Goal: Task Accomplishment & Management: Manage account settings

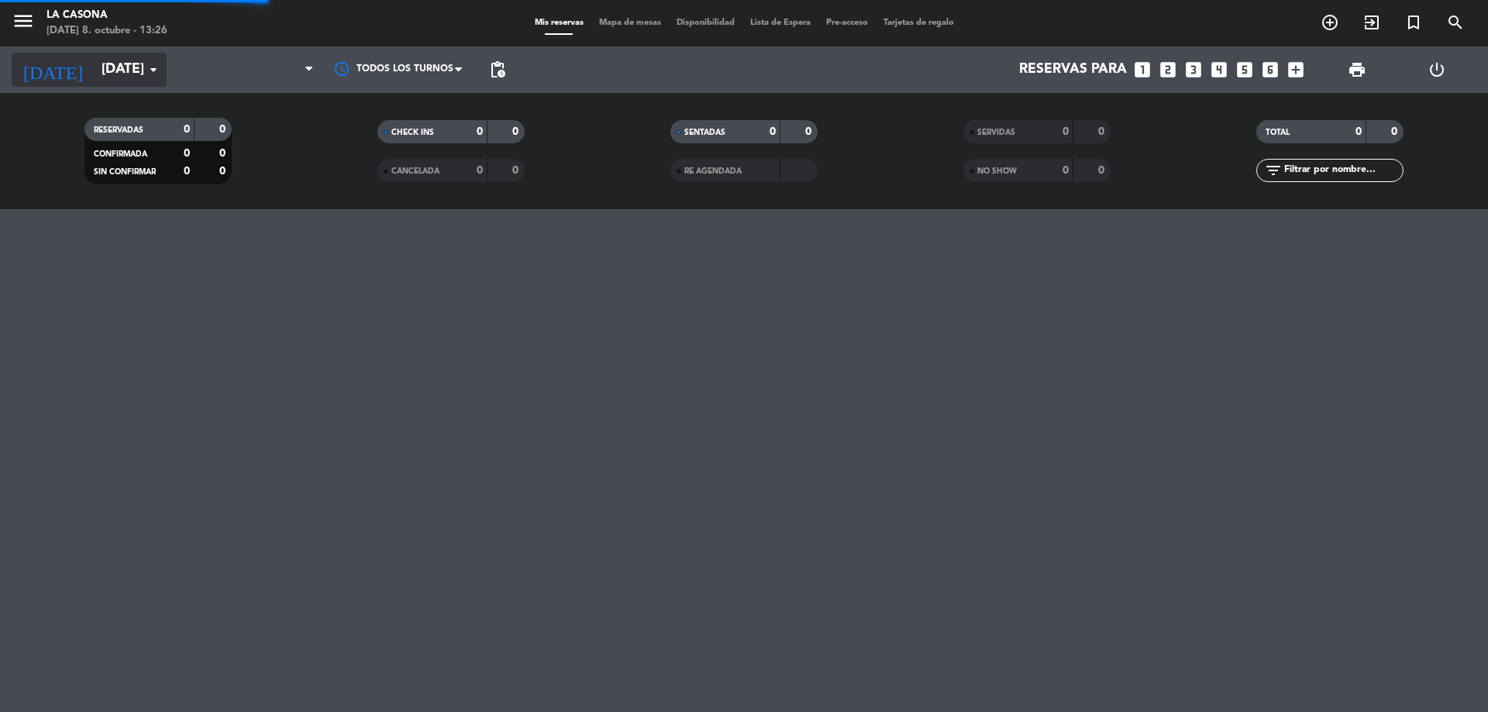
click at [112, 77] on input "[DATE]" at bounding box center [184, 69] width 180 height 31
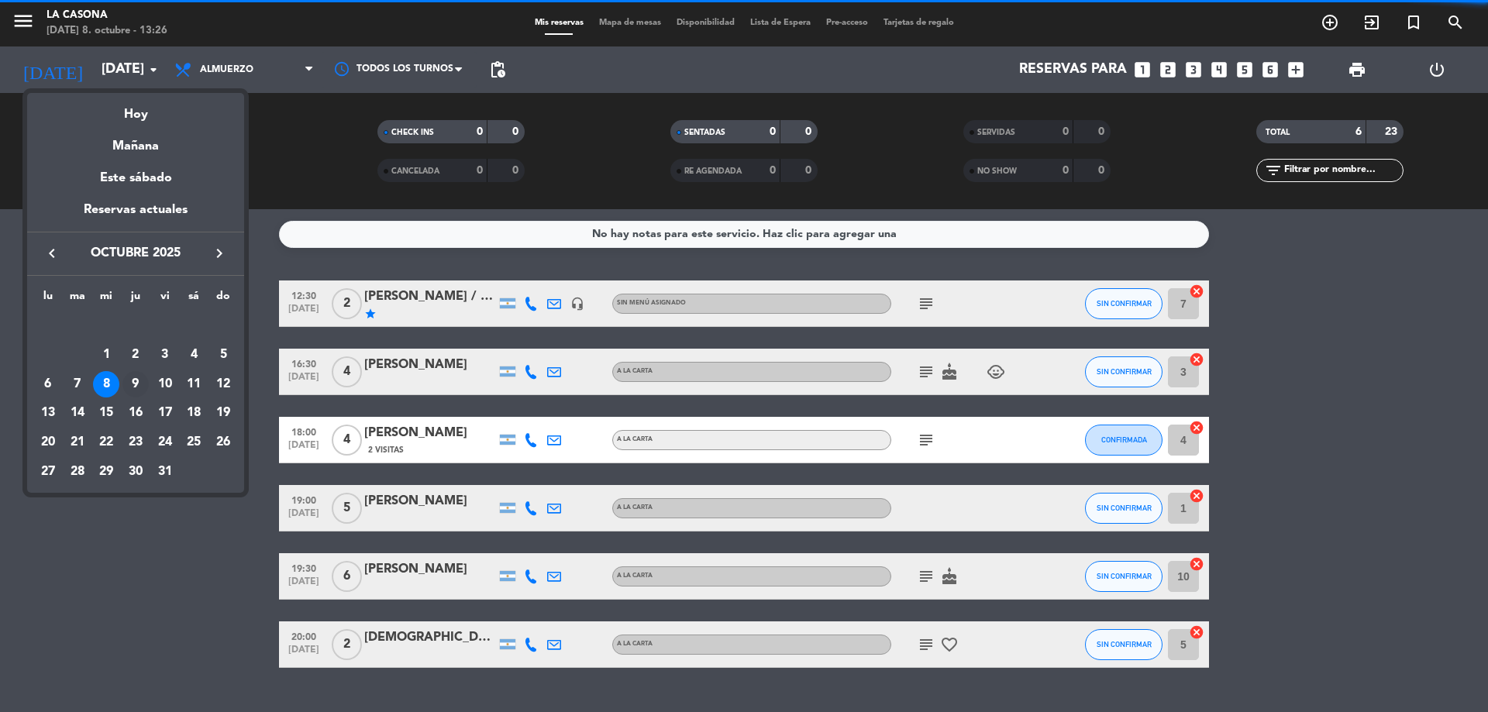
click at [135, 379] on div "9" at bounding box center [135, 384] width 26 height 26
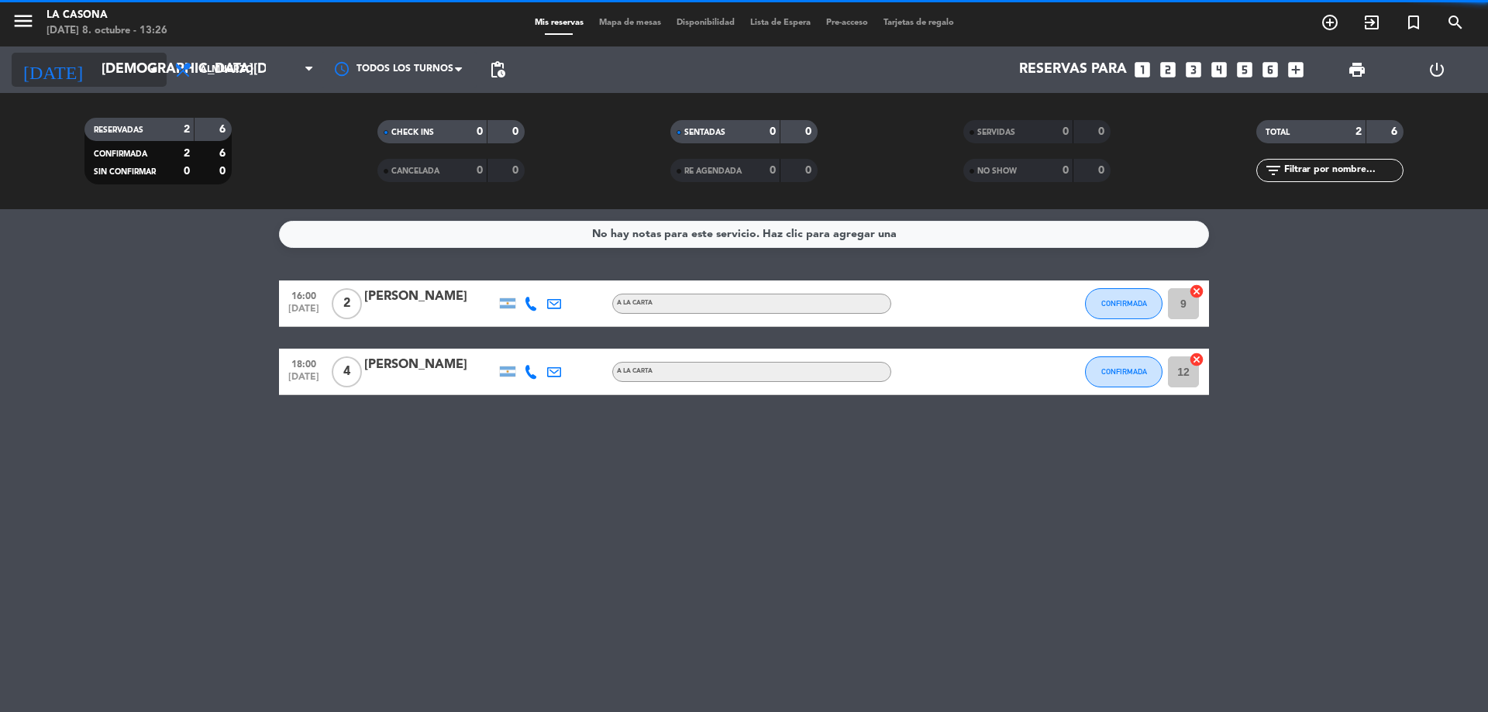
click at [96, 73] on input "[DEMOGRAPHIC_DATA][DATE]" at bounding box center [184, 69] width 180 height 31
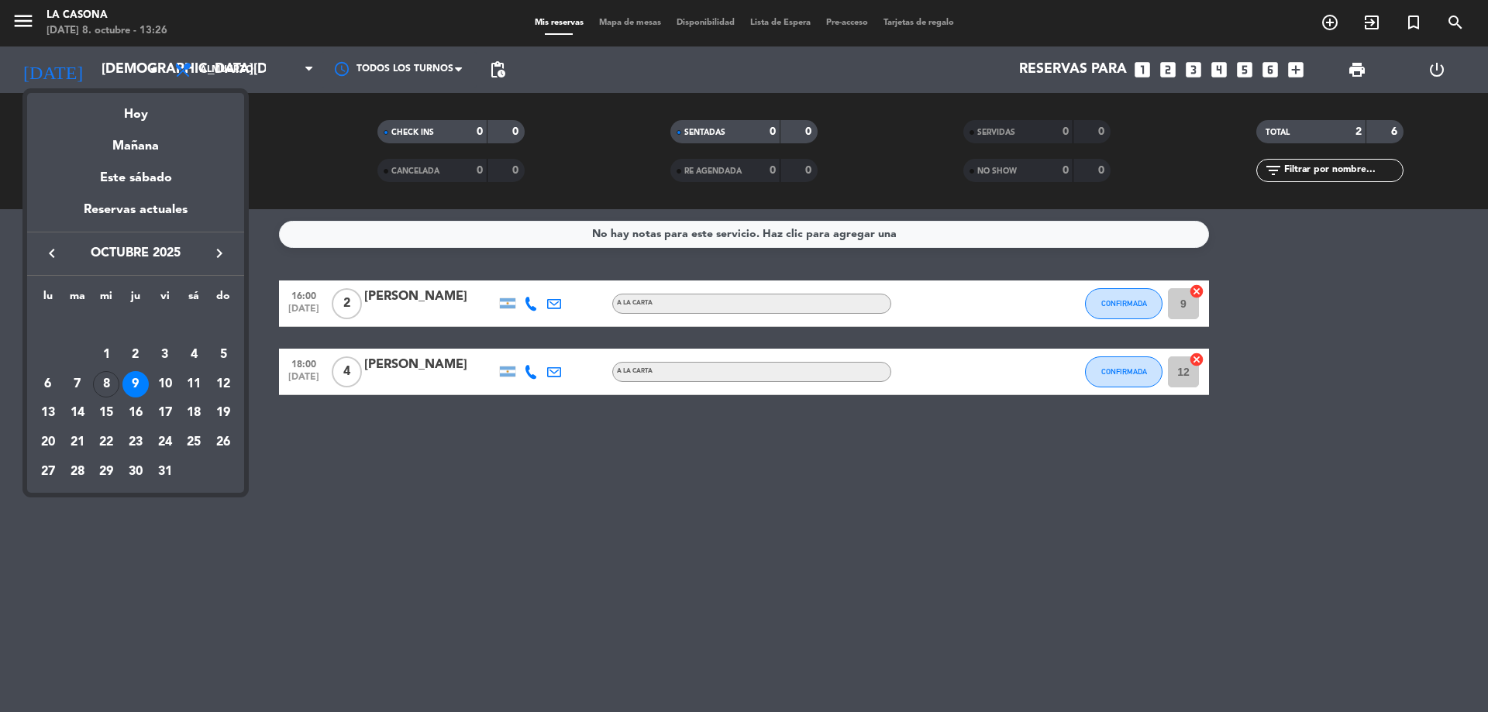
click at [624, 488] on div at bounding box center [744, 356] width 1488 height 712
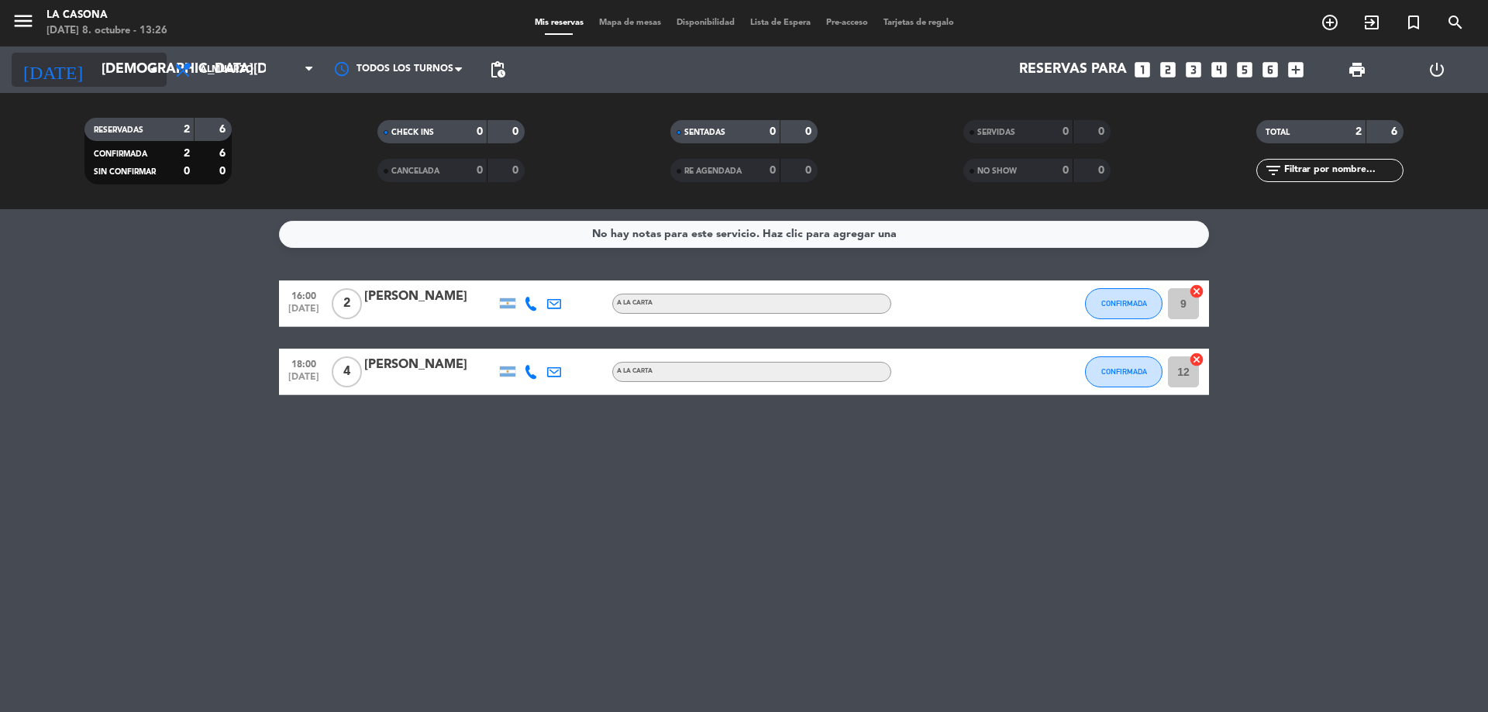
click at [94, 67] on input "[DEMOGRAPHIC_DATA][DATE]" at bounding box center [184, 69] width 180 height 31
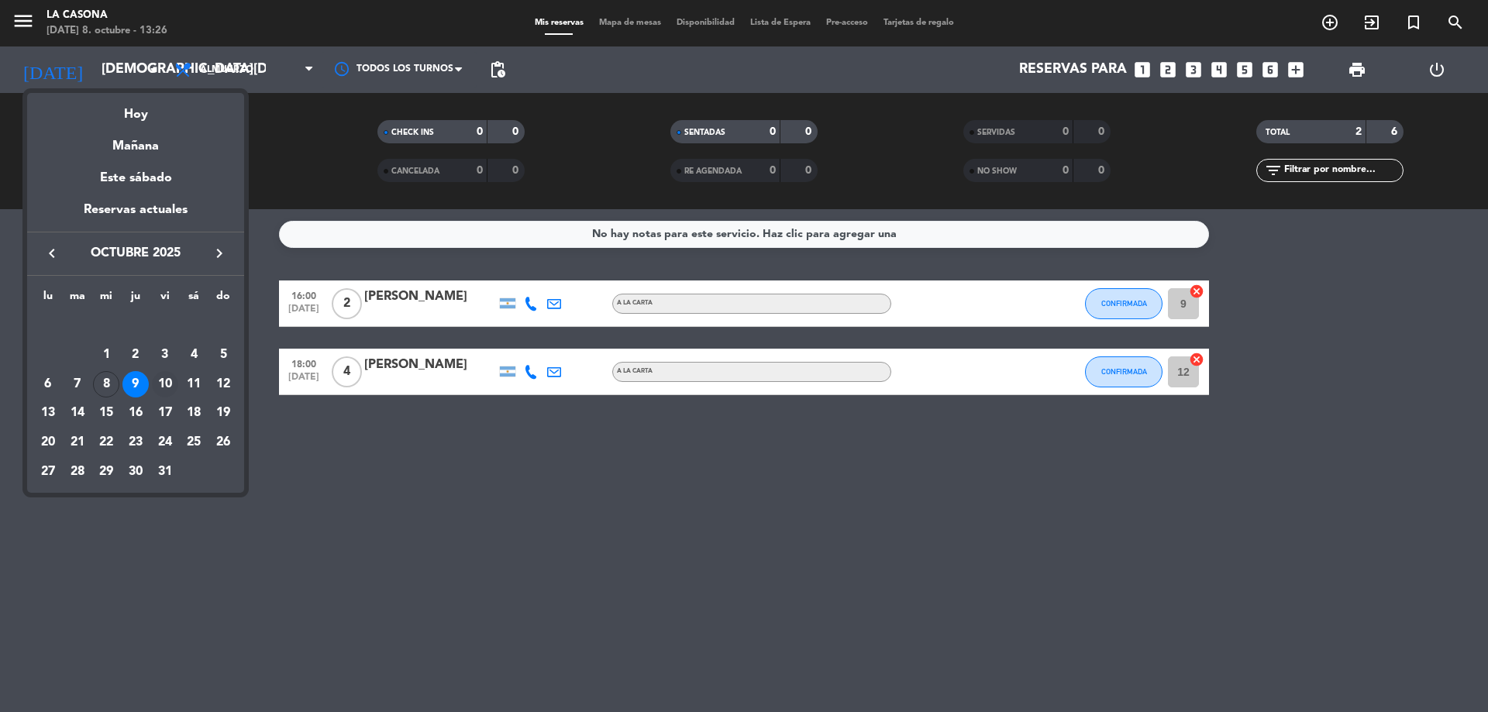
click at [169, 384] on div "10" at bounding box center [165, 384] width 26 height 26
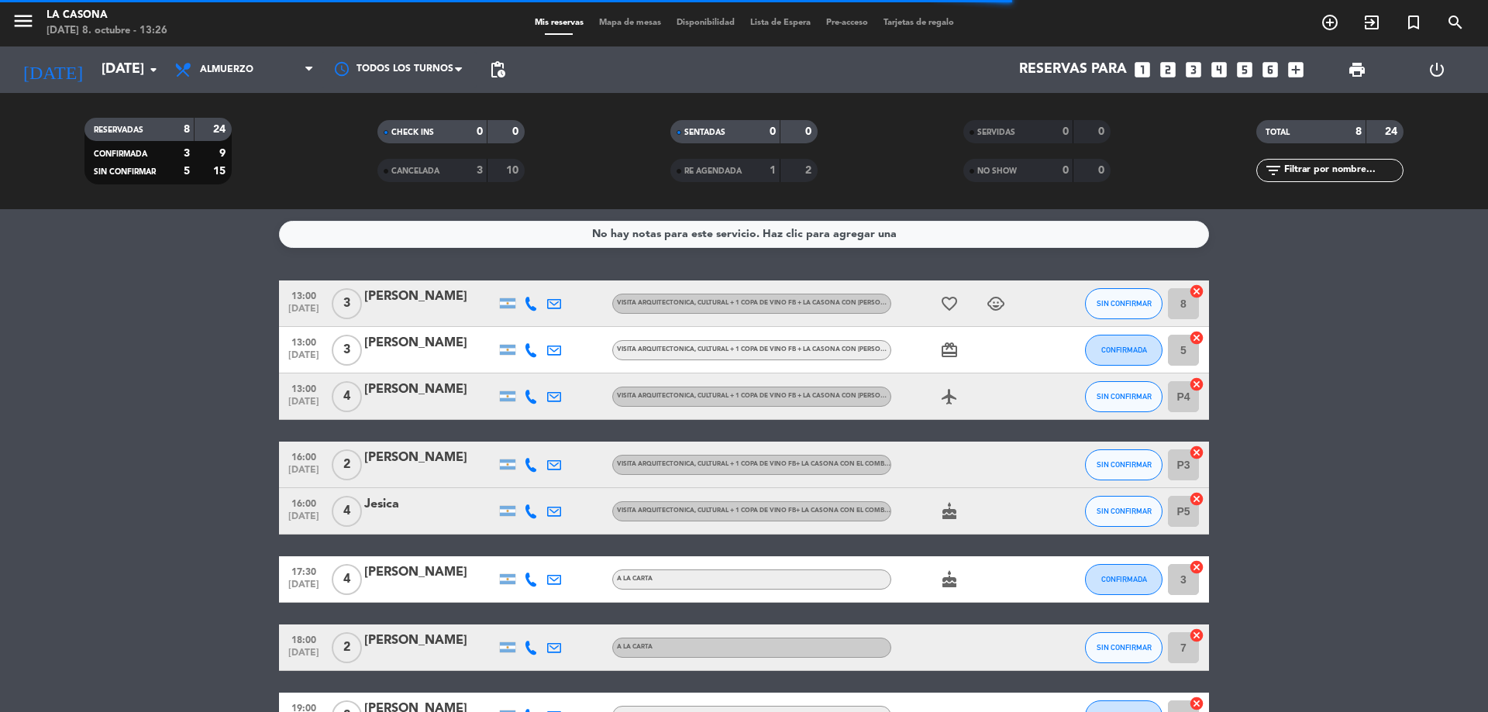
click at [714, 243] on div "No hay notas para este servicio. Haz clic para agregar una" at bounding box center [744, 235] width 305 height 18
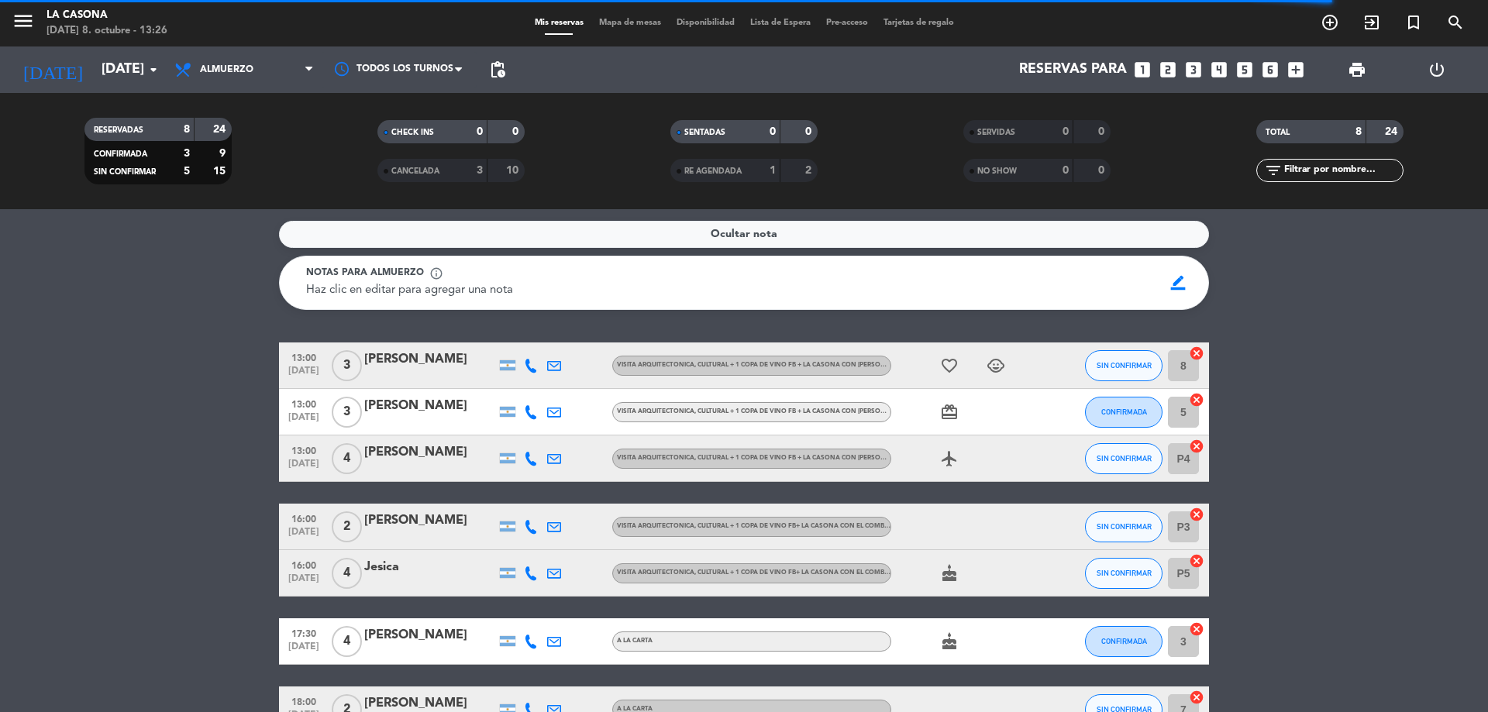
click at [715, 175] on span "RE AGENDADA" at bounding box center [712, 171] width 57 height 8
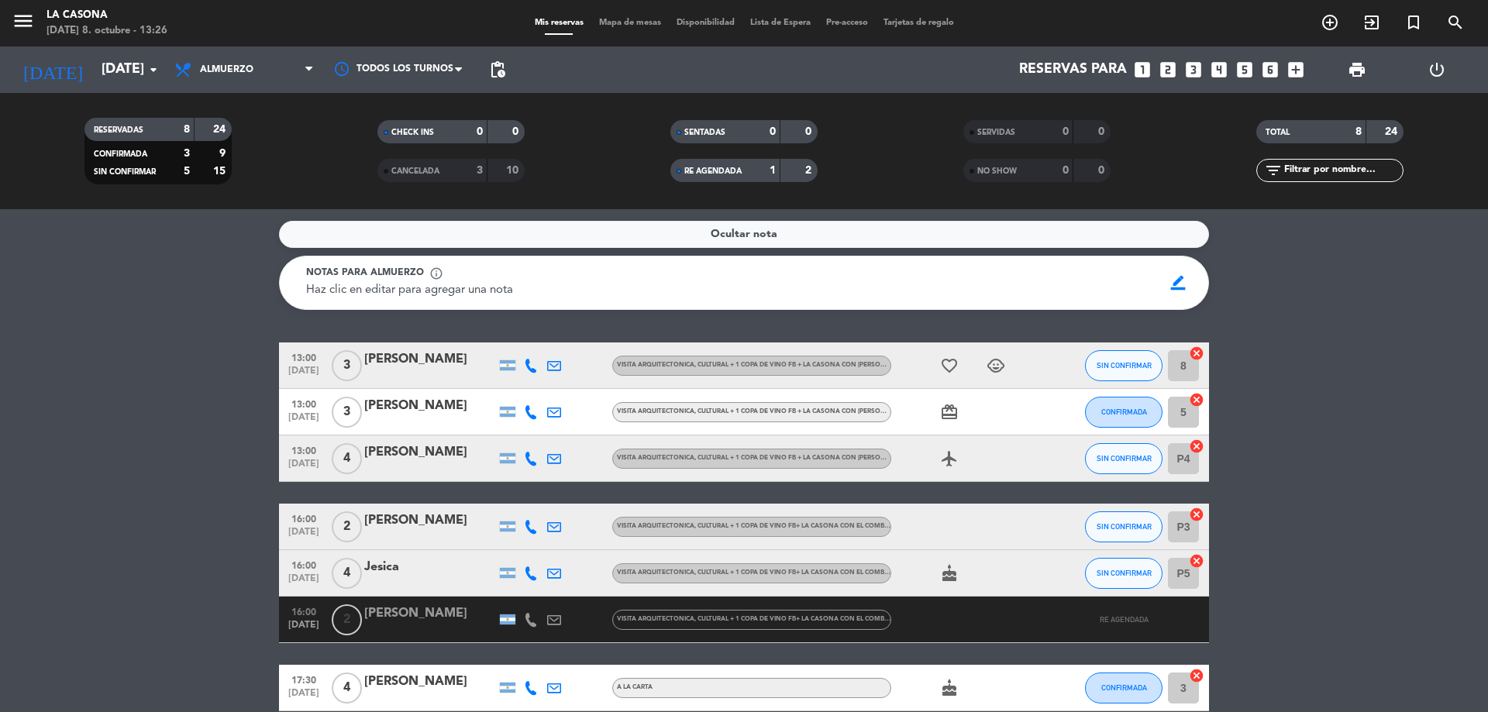
click at [80, 405] on bookings-row "13:00 [DATE] 3 [PERSON_NAME] arquitectonica, cultural + 1 copa de vino FB + La …" at bounding box center [744, 595] width 1488 height 505
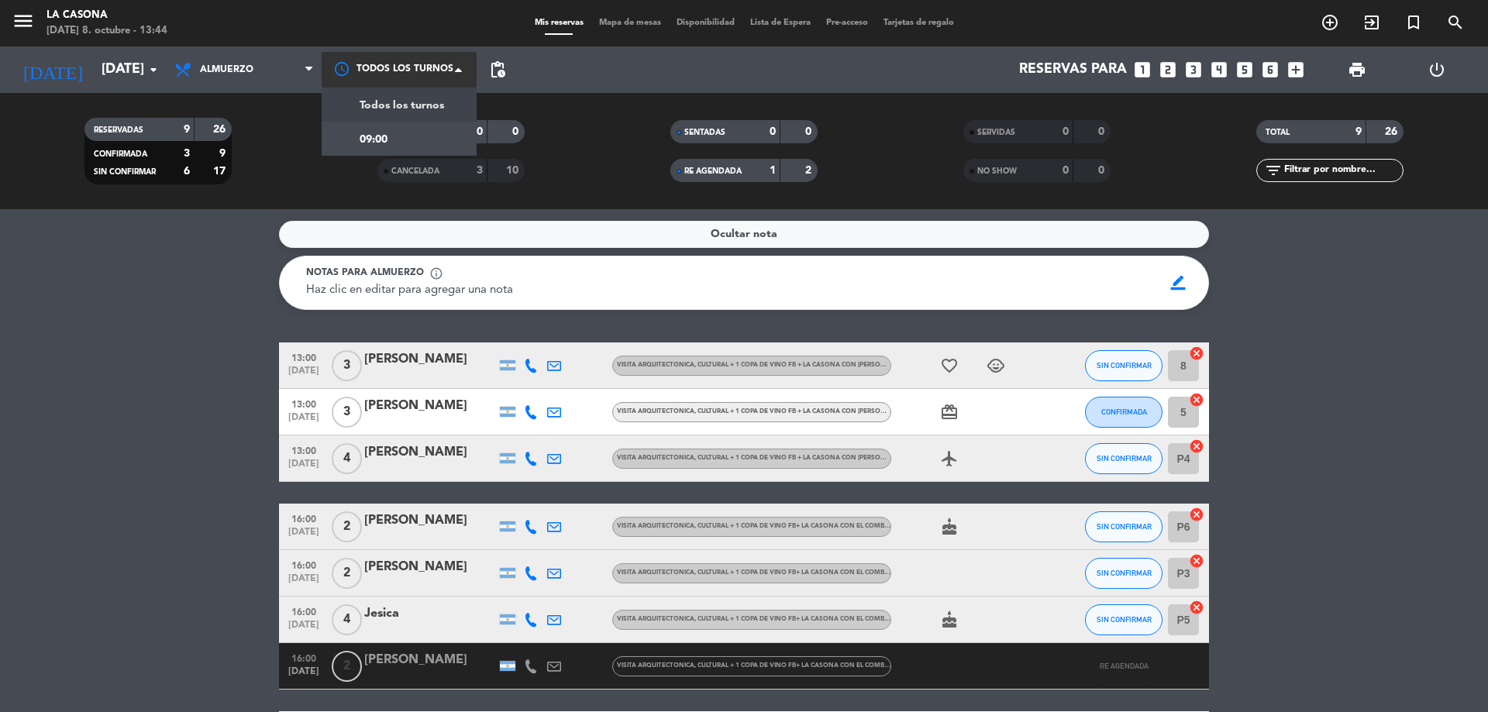
click at [394, 74] on div at bounding box center [399, 69] width 155 height 35
click at [415, 106] on span "Todos los turnos" at bounding box center [402, 106] width 84 height 18
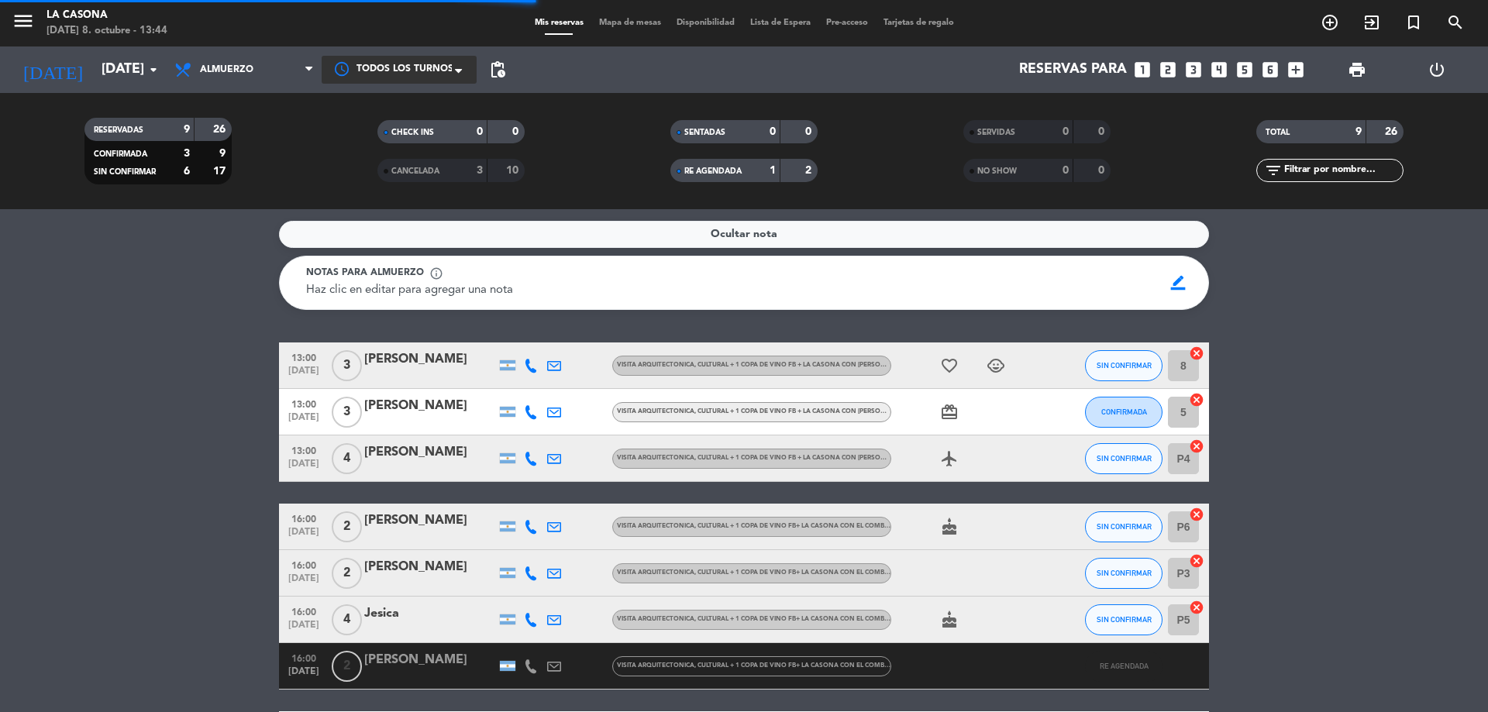
click at [165, 132] on div "9" at bounding box center [175, 130] width 31 height 18
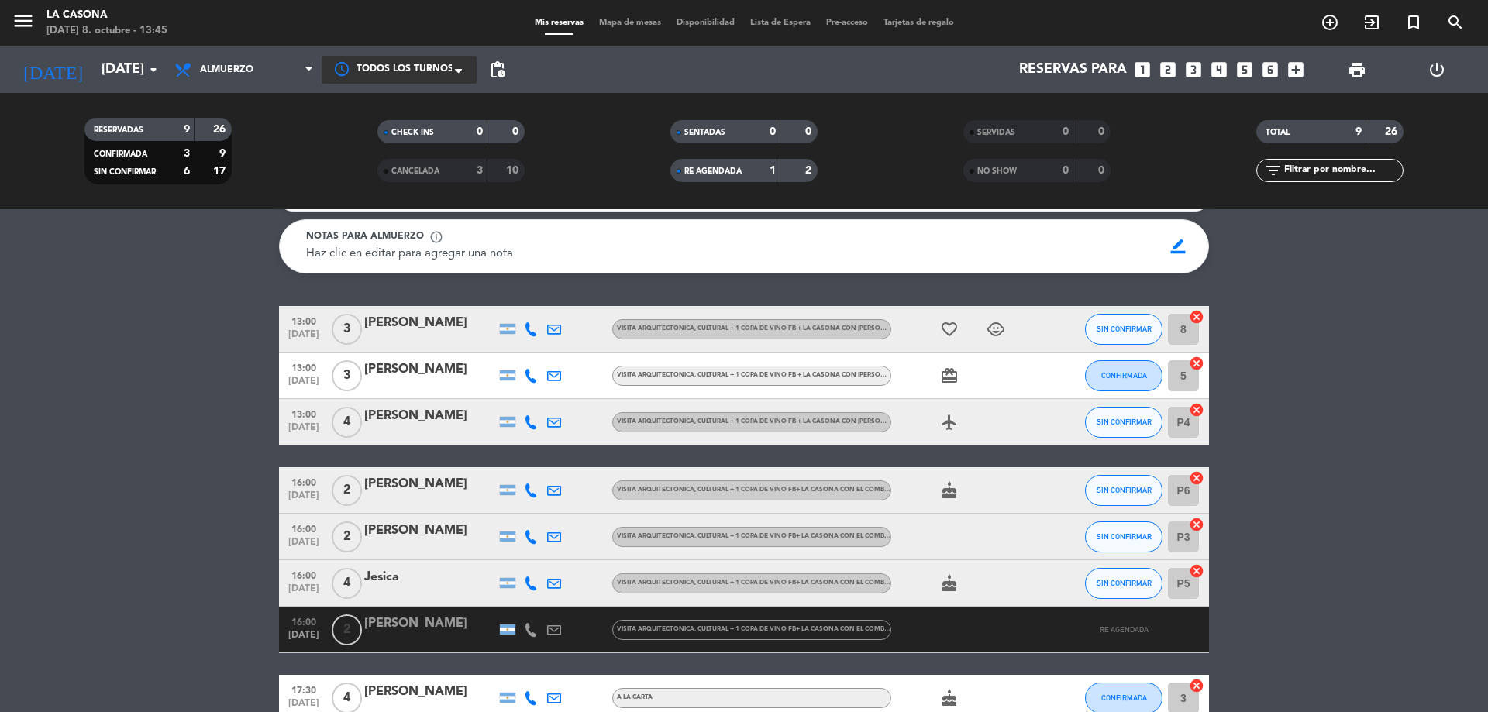
scroll to position [27, 0]
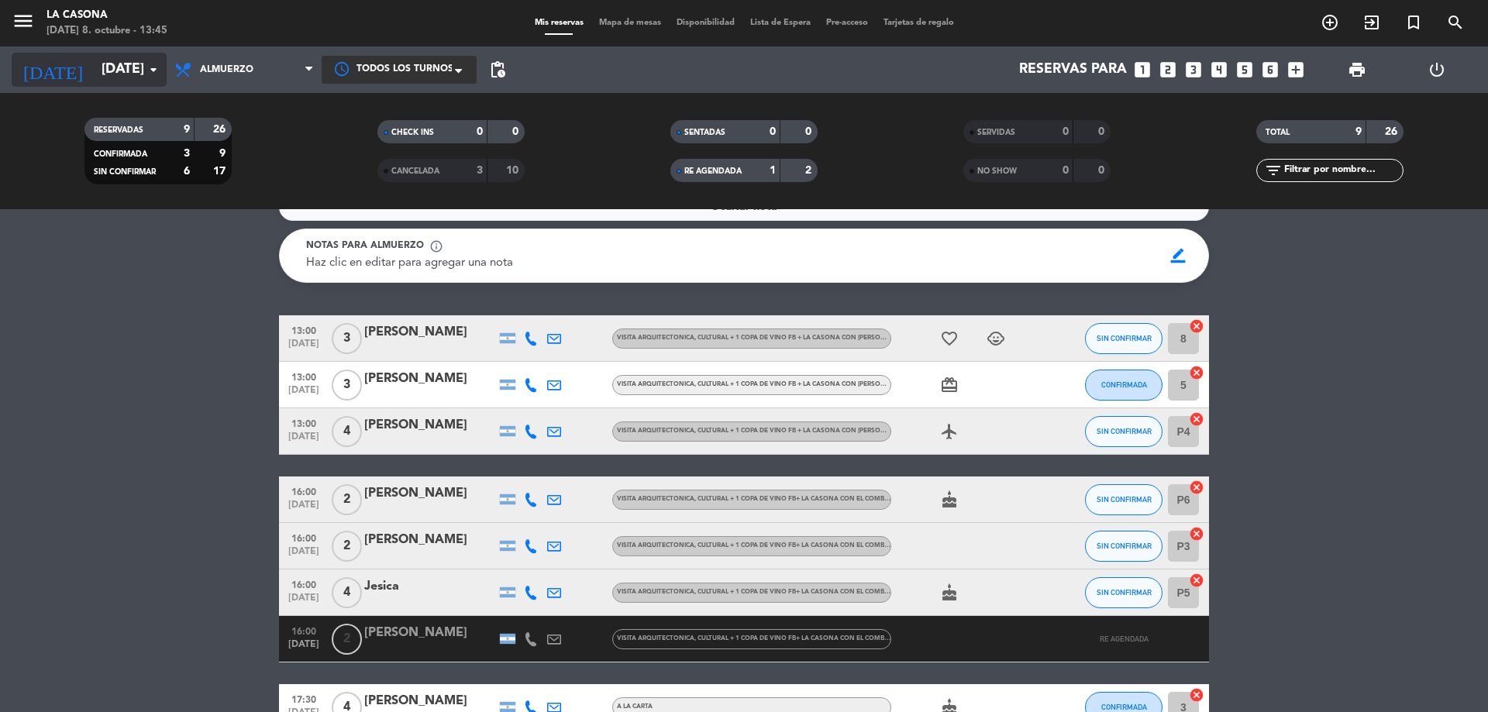
click at [95, 68] on input "[DATE]" at bounding box center [184, 69] width 180 height 31
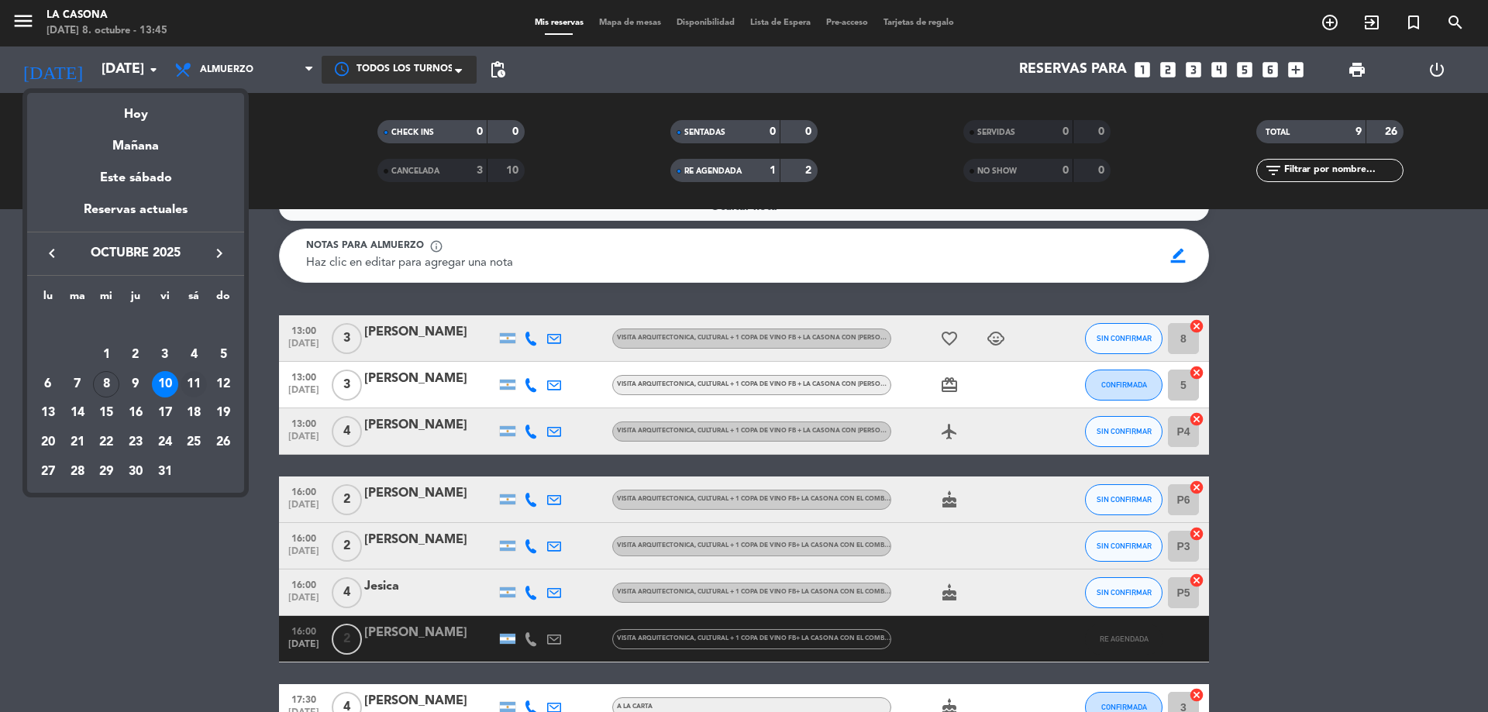
click at [192, 389] on div "11" at bounding box center [194, 384] width 26 height 26
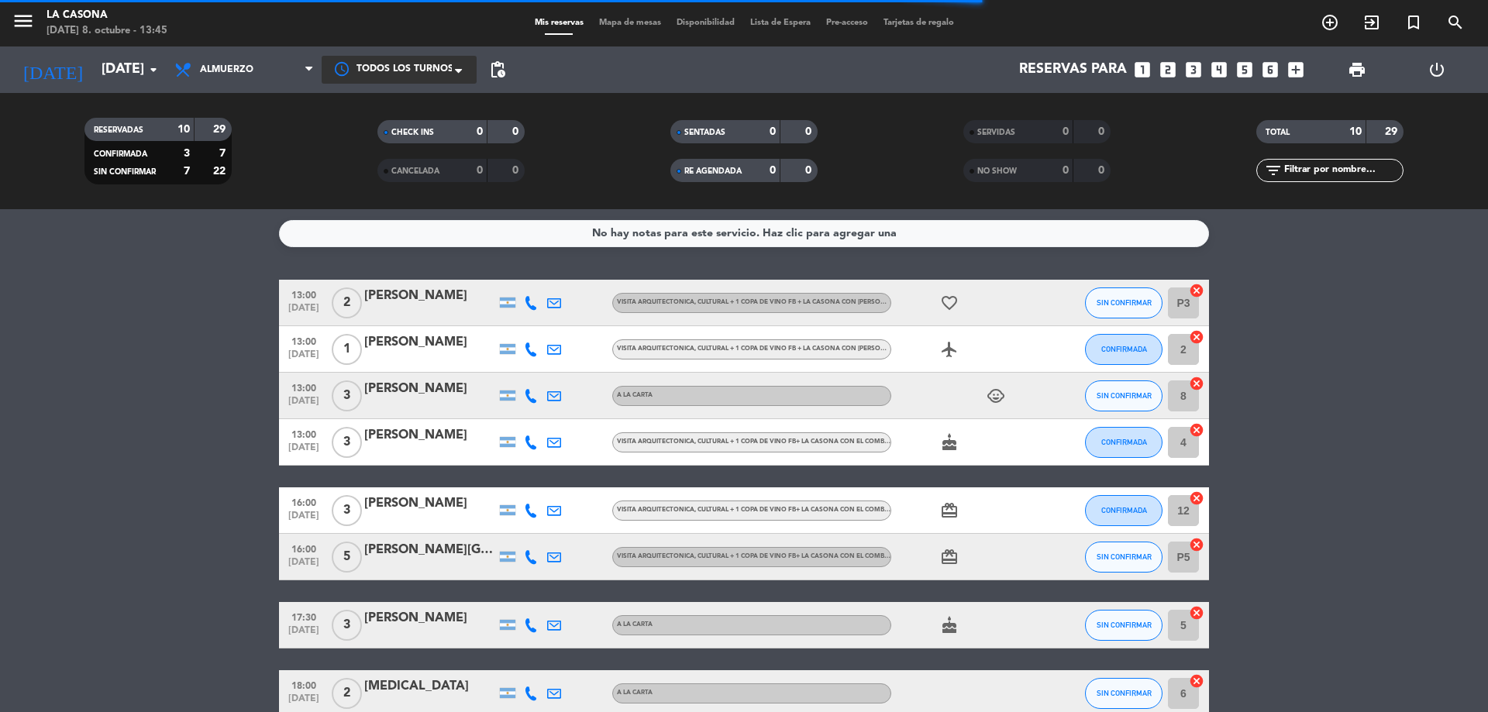
scroll to position [0, 0]
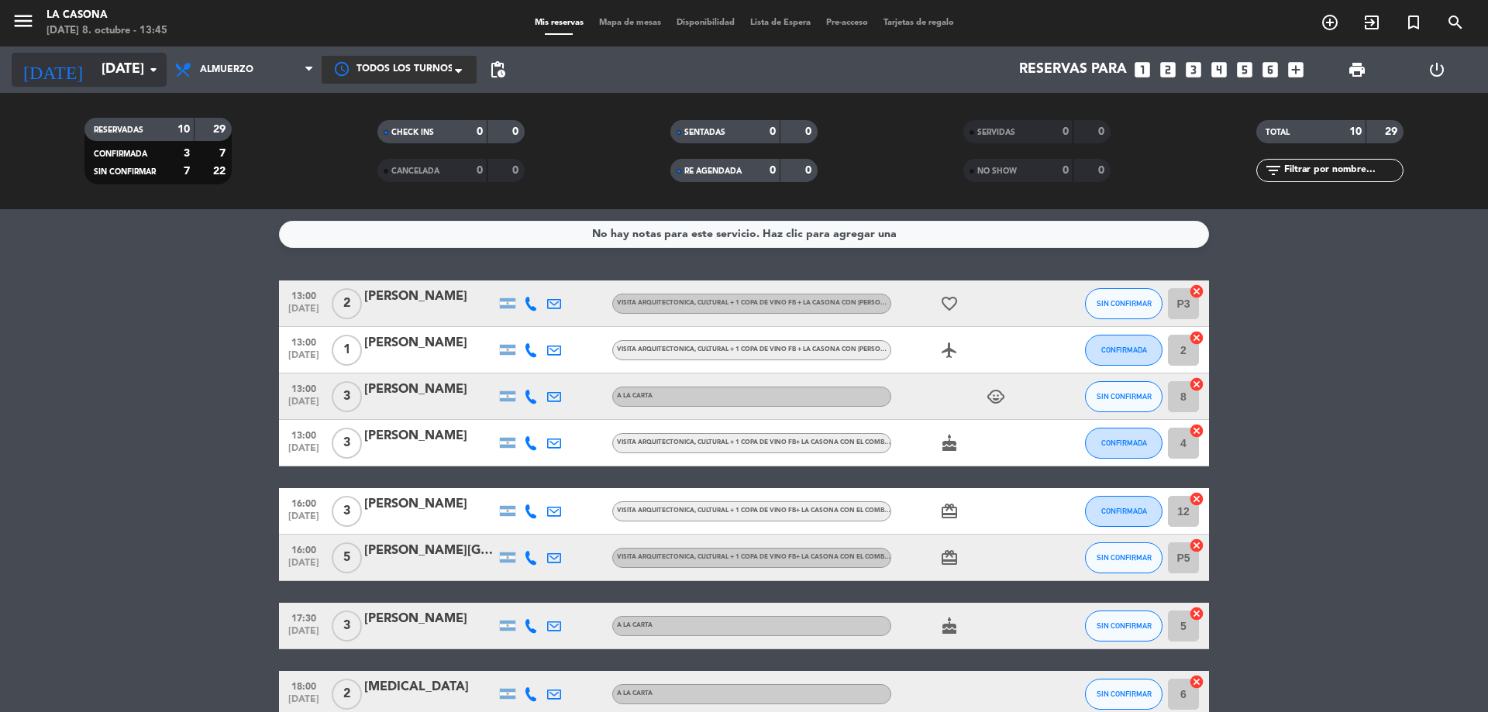
click at [115, 77] on input "[DATE]" at bounding box center [184, 69] width 180 height 31
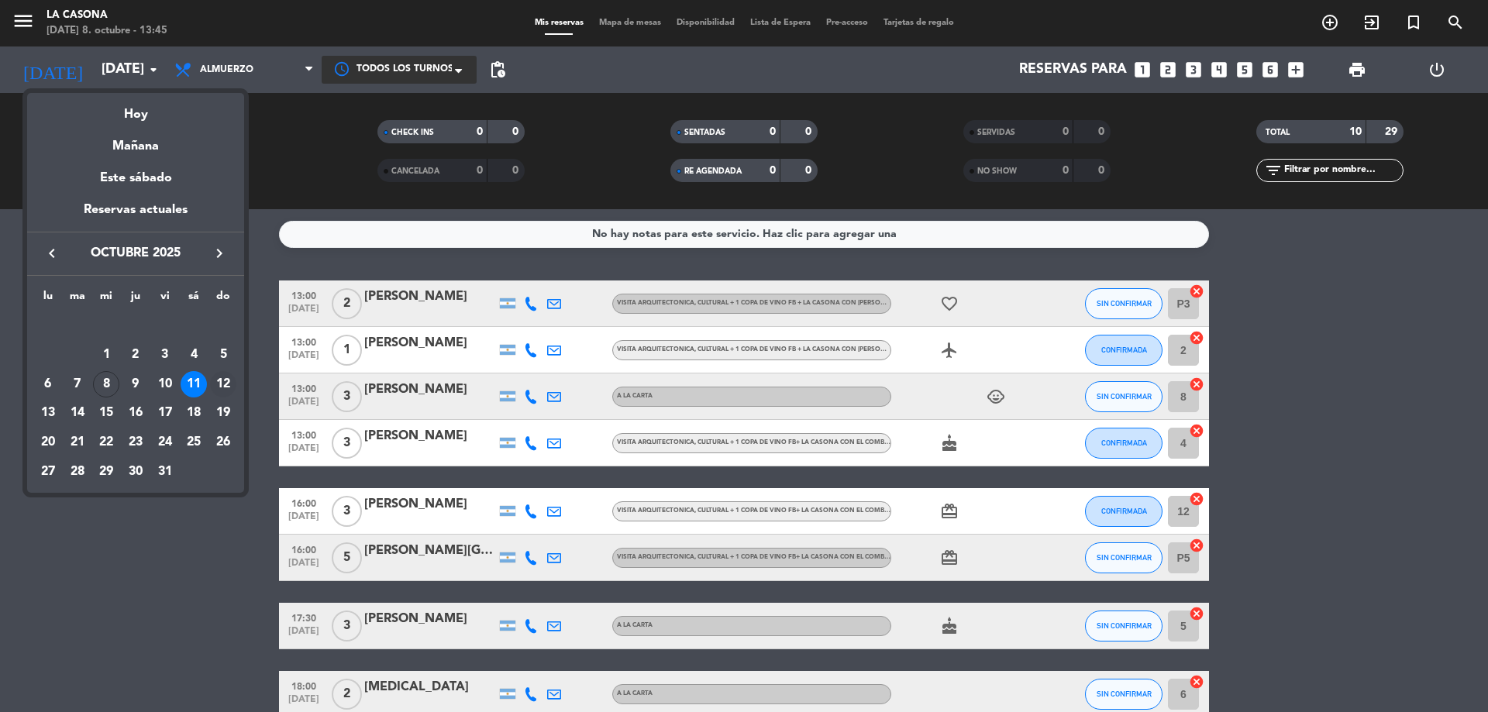
click at [226, 382] on div "12" at bounding box center [223, 384] width 26 height 26
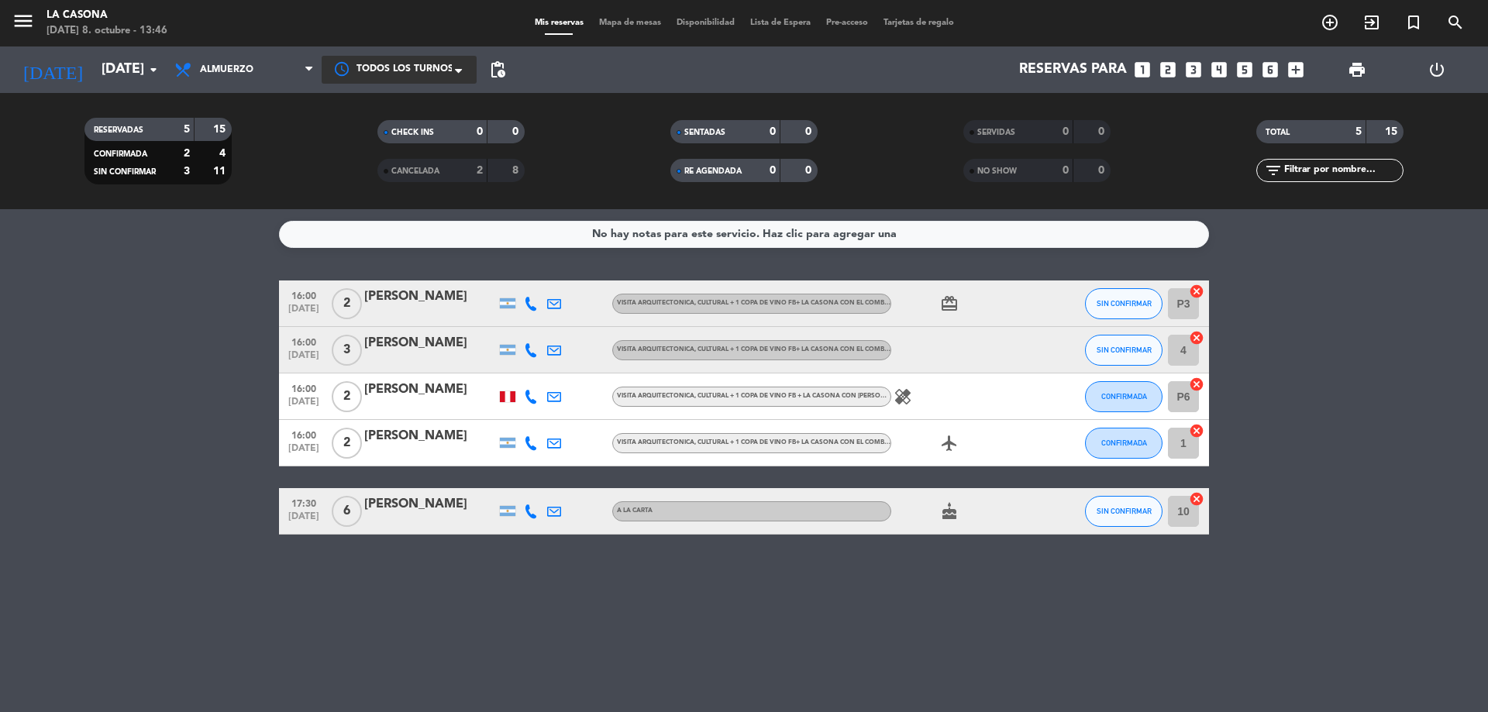
click at [834, 304] on span "Visita arquitectonica, cultural + 1 copa de vino FB+ La Casona con el Combo Pink" at bounding box center [762, 303] width 290 height 6
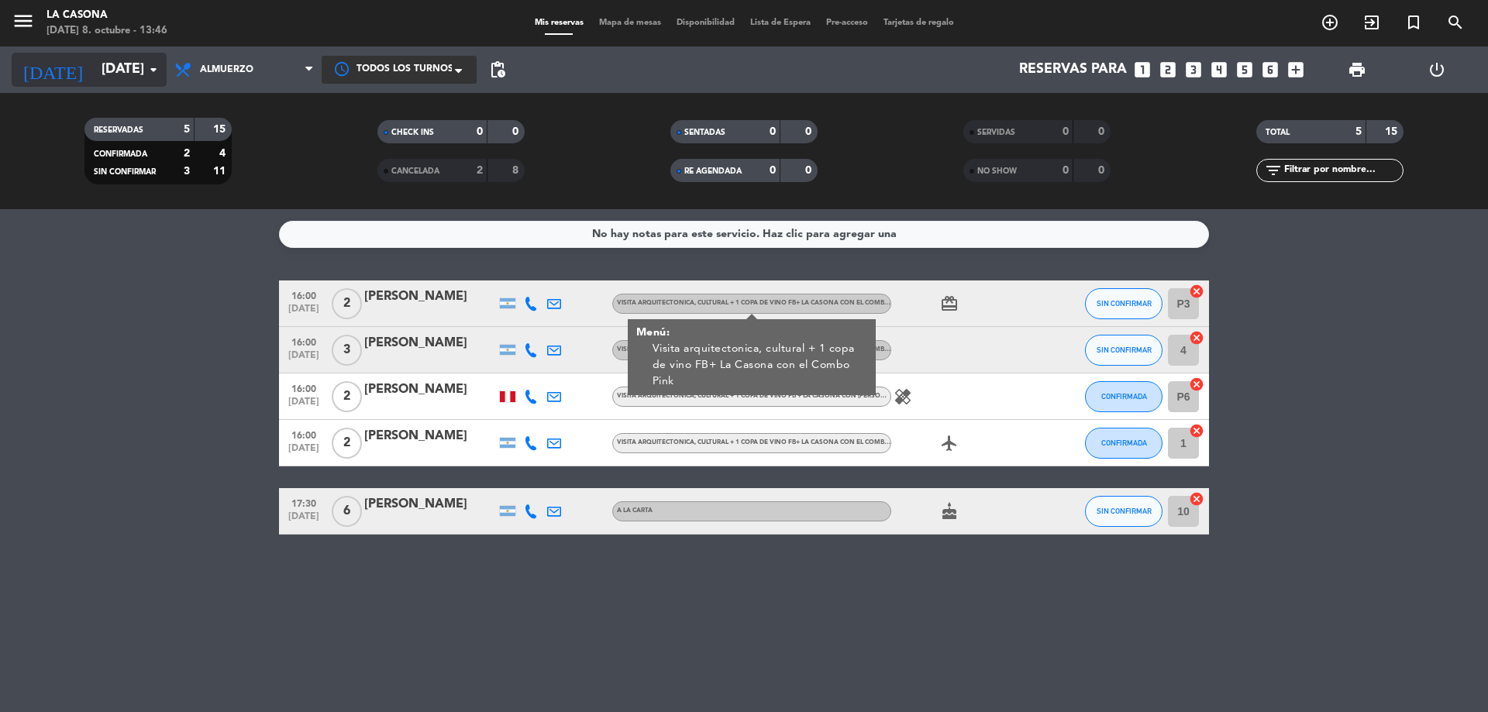
click at [104, 67] on input "[DATE]" at bounding box center [184, 69] width 180 height 31
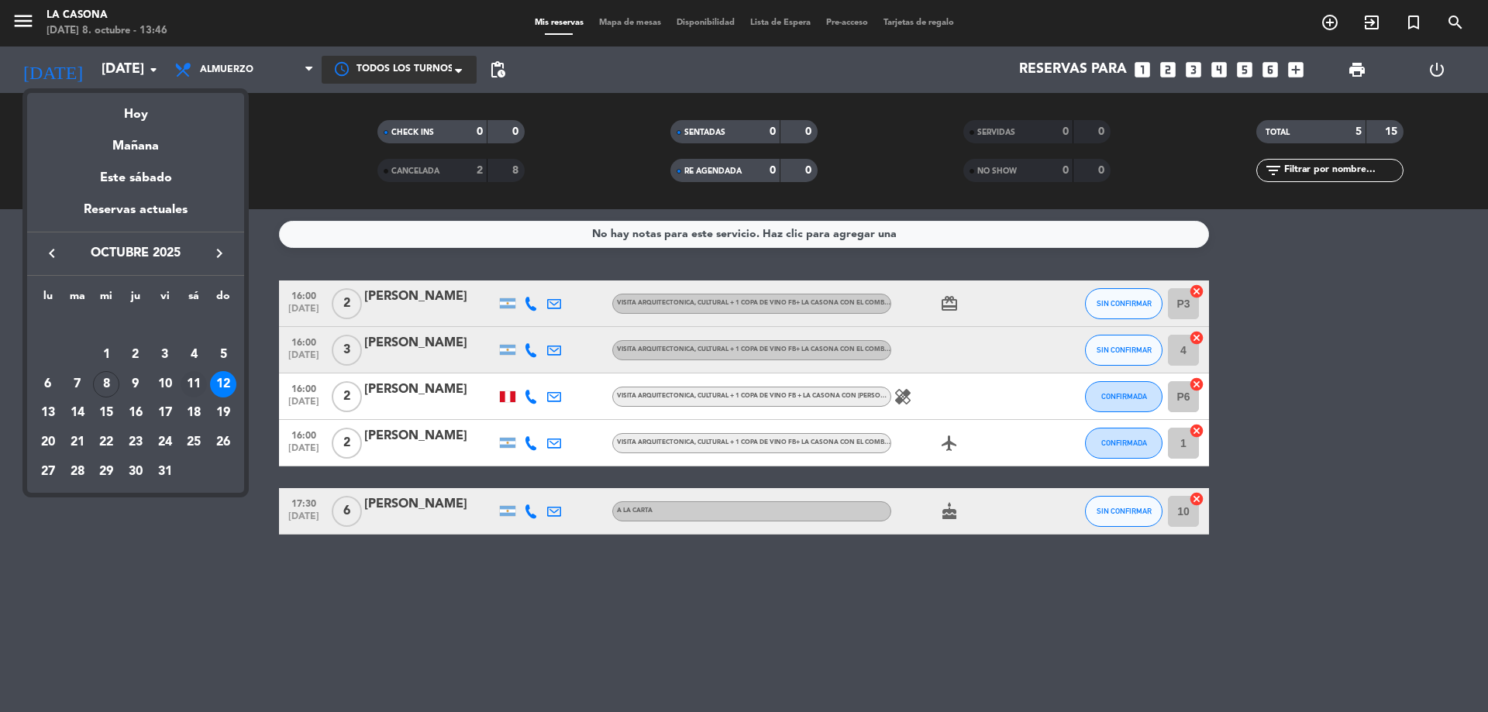
click at [196, 384] on div "11" at bounding box center [194, 384] width 26 height 26
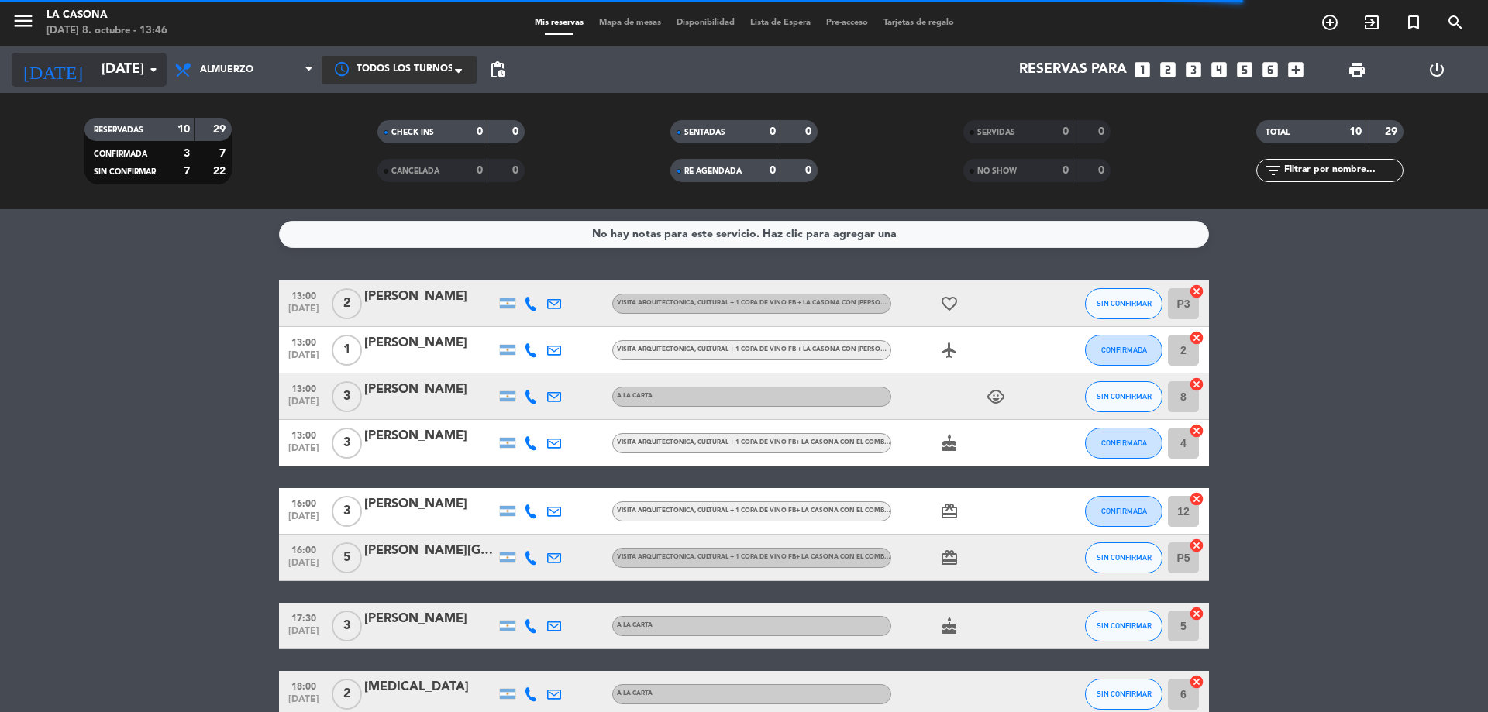
click at [133, 63] on input "[DATE]" at bounding box center [184, 69] width 180 height 31
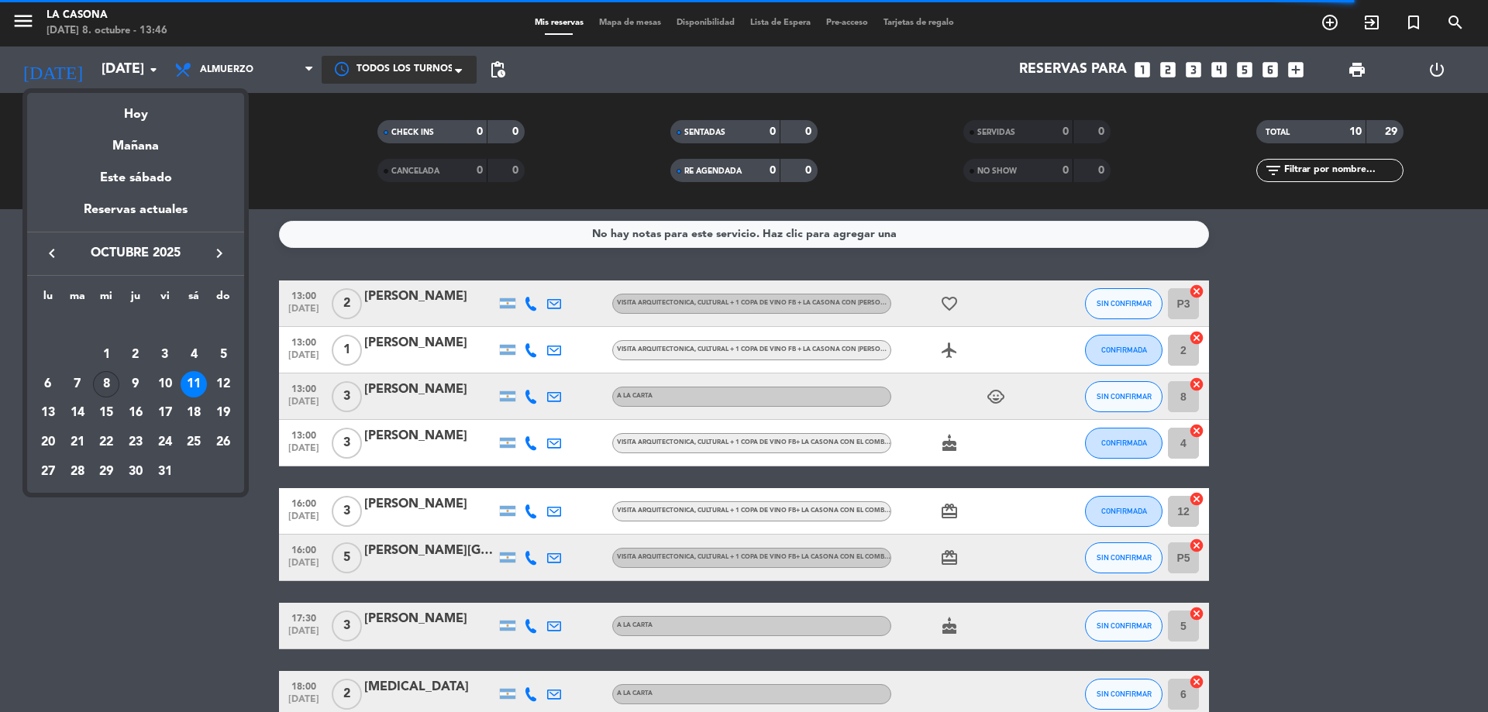
click at [102, 386] on div "8" at bounding box center [106, 384] width 26 height 26
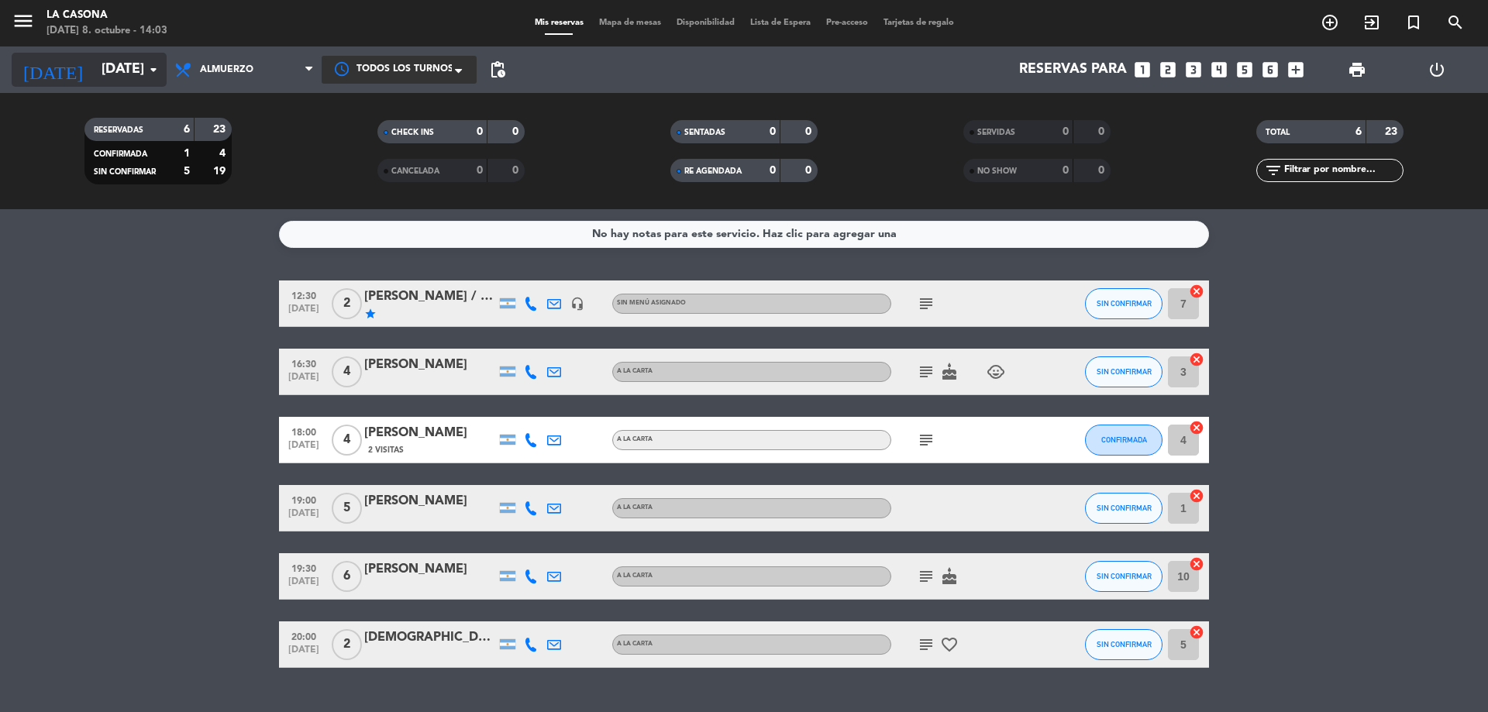
click at [105, 64] on input "[DATE]" at bounding box center [184, 69] width 180 height 31
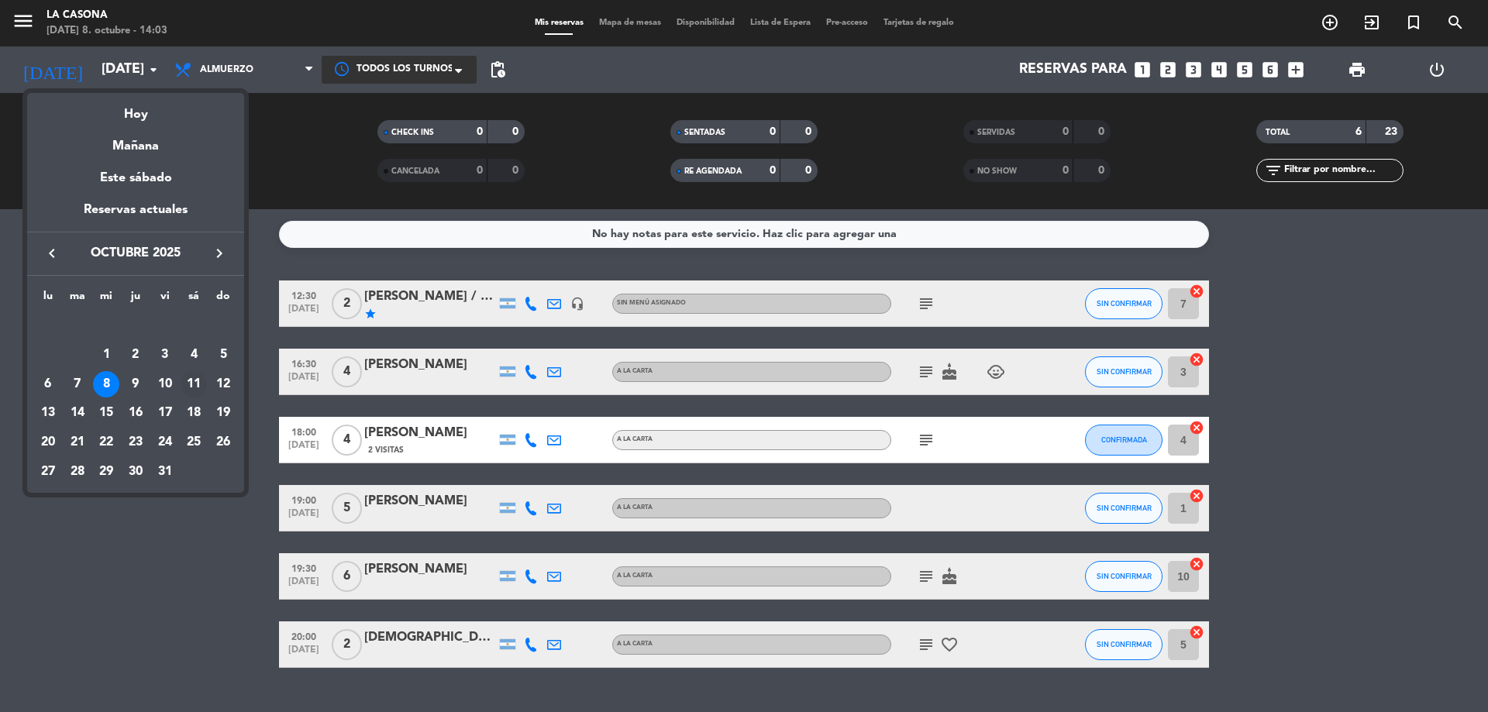
click at [192, 386] on div "11" at bounding box center [194, 384] width 26 height 26
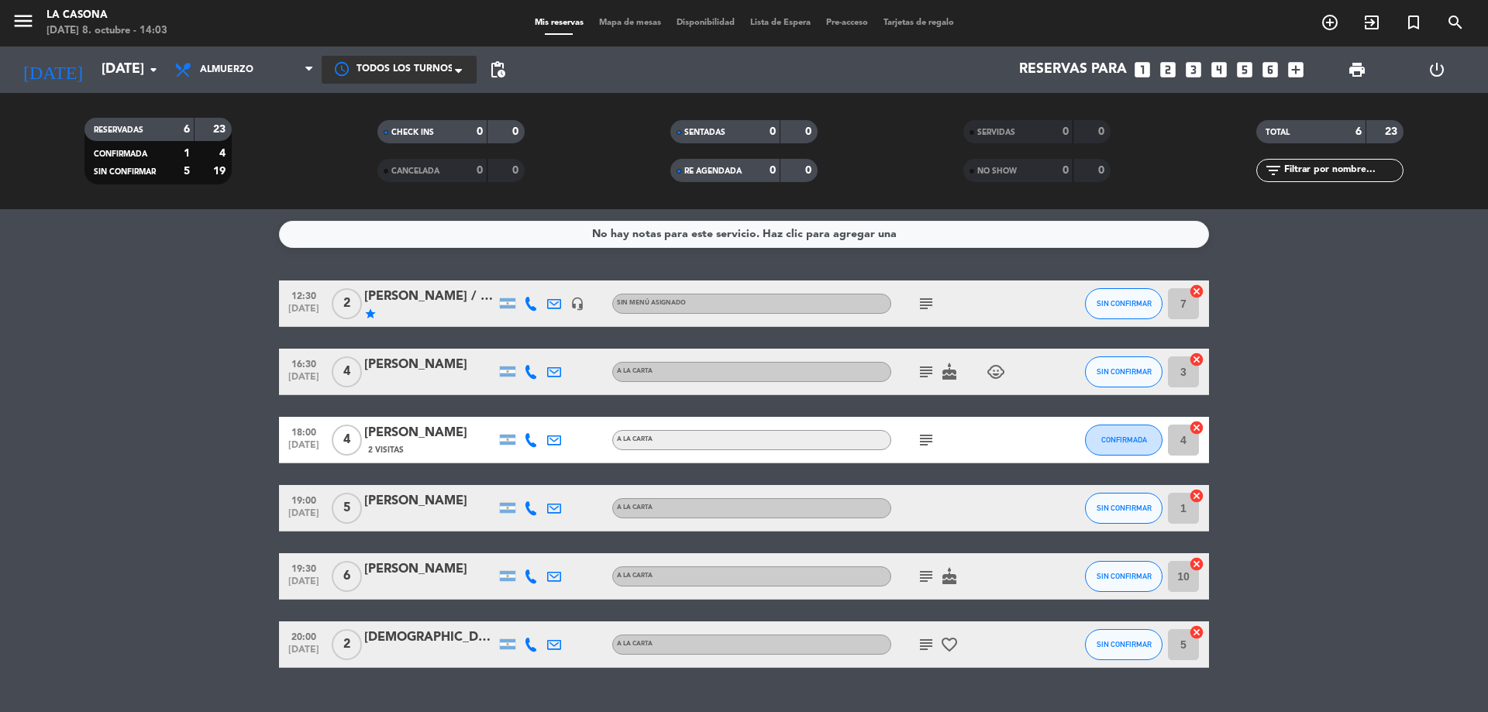
type input "[DATE]"
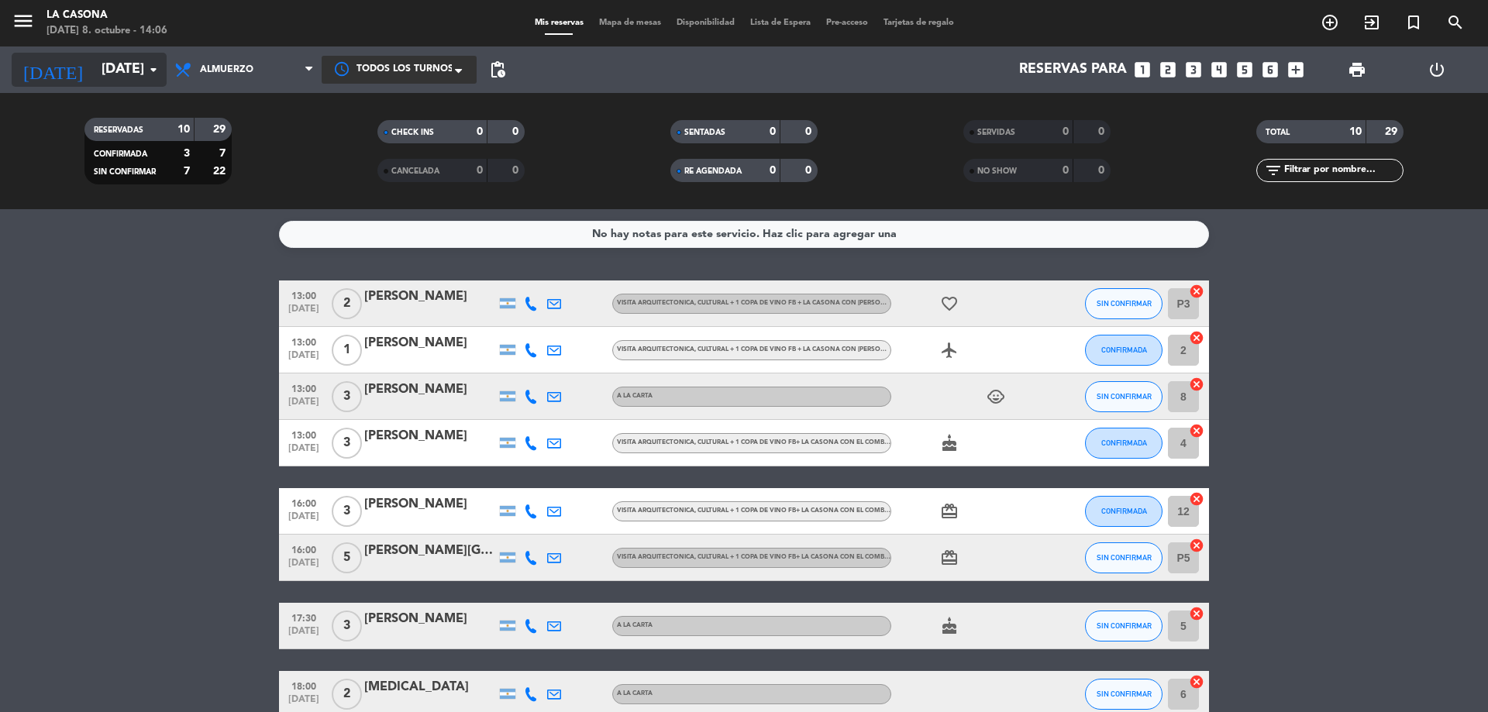
click at [137, 71] on input "[DATE]" at bounding box center [184, 69] width 180 height 31
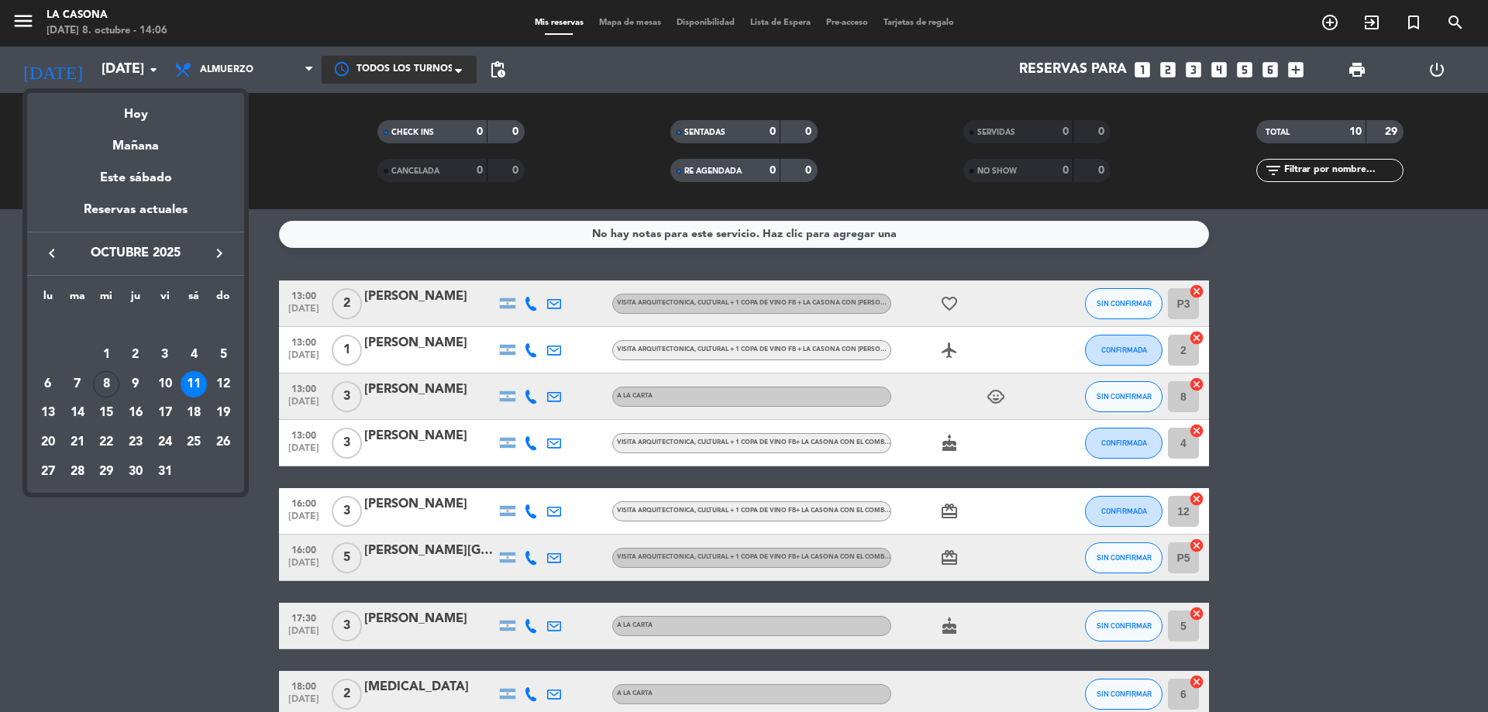
click at [181, 531] on div at bounding box center [744, 356] width 1488 height 712
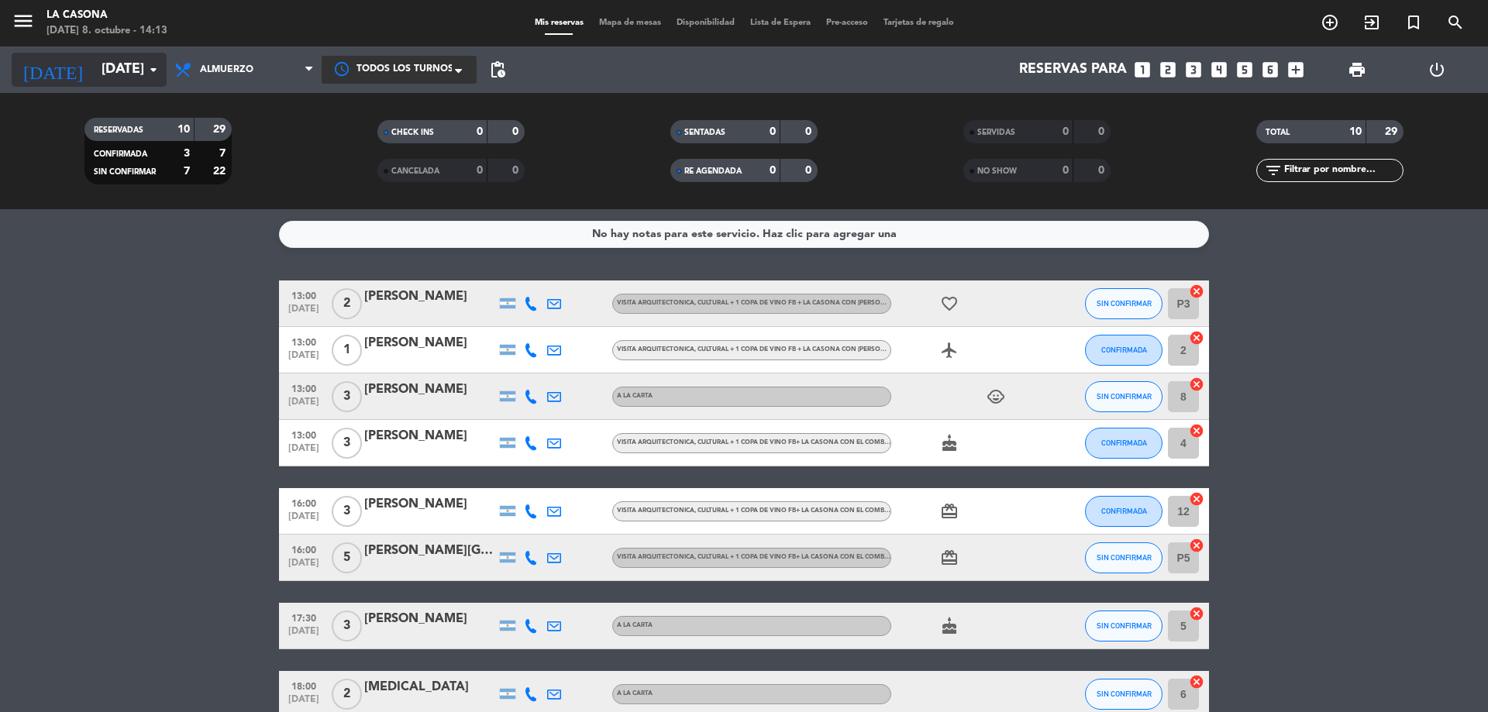
click at [102, 73] on input "[DATE]" at bounding box center [184, 69] width 180 height 31
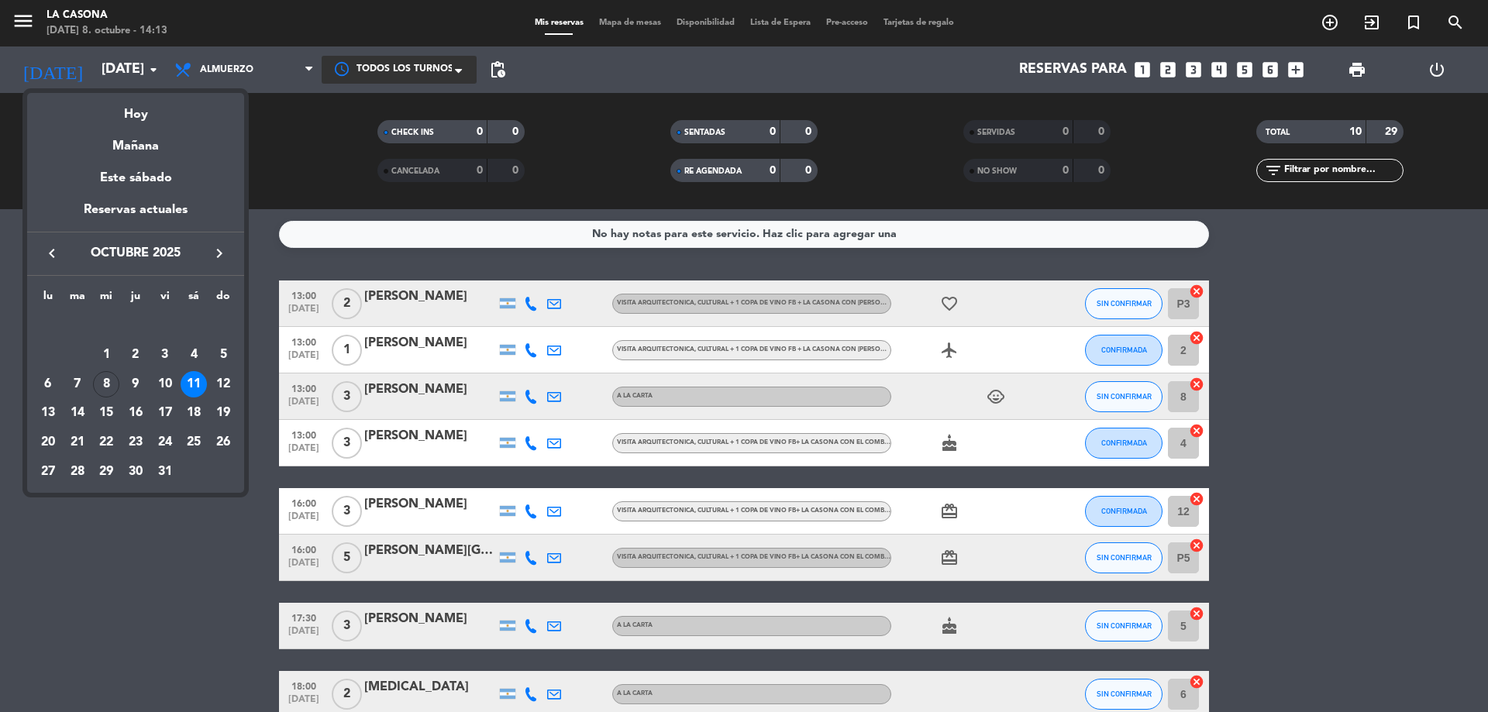
click at [291, 623] on div at bounding box center [744, 356] width 1488 height 712
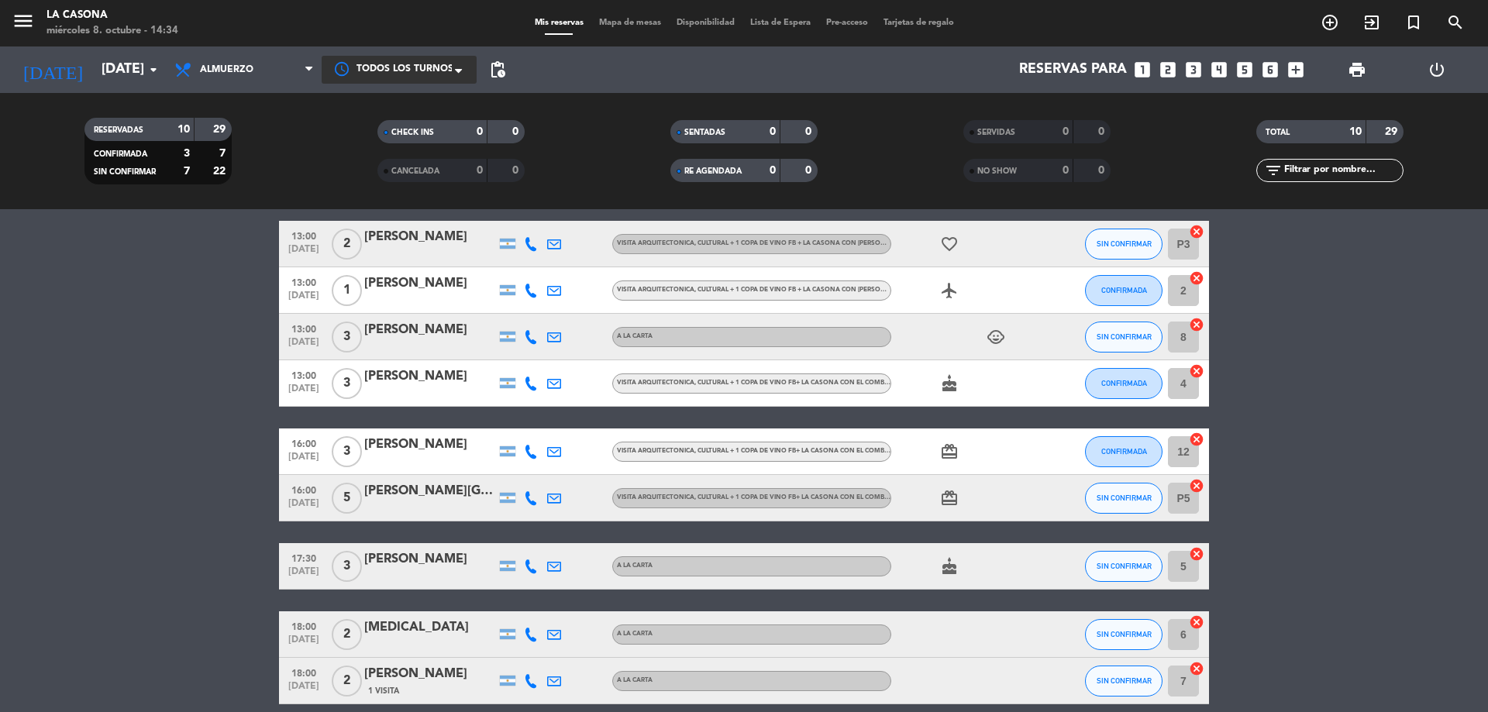
scroll to position [43, 0]
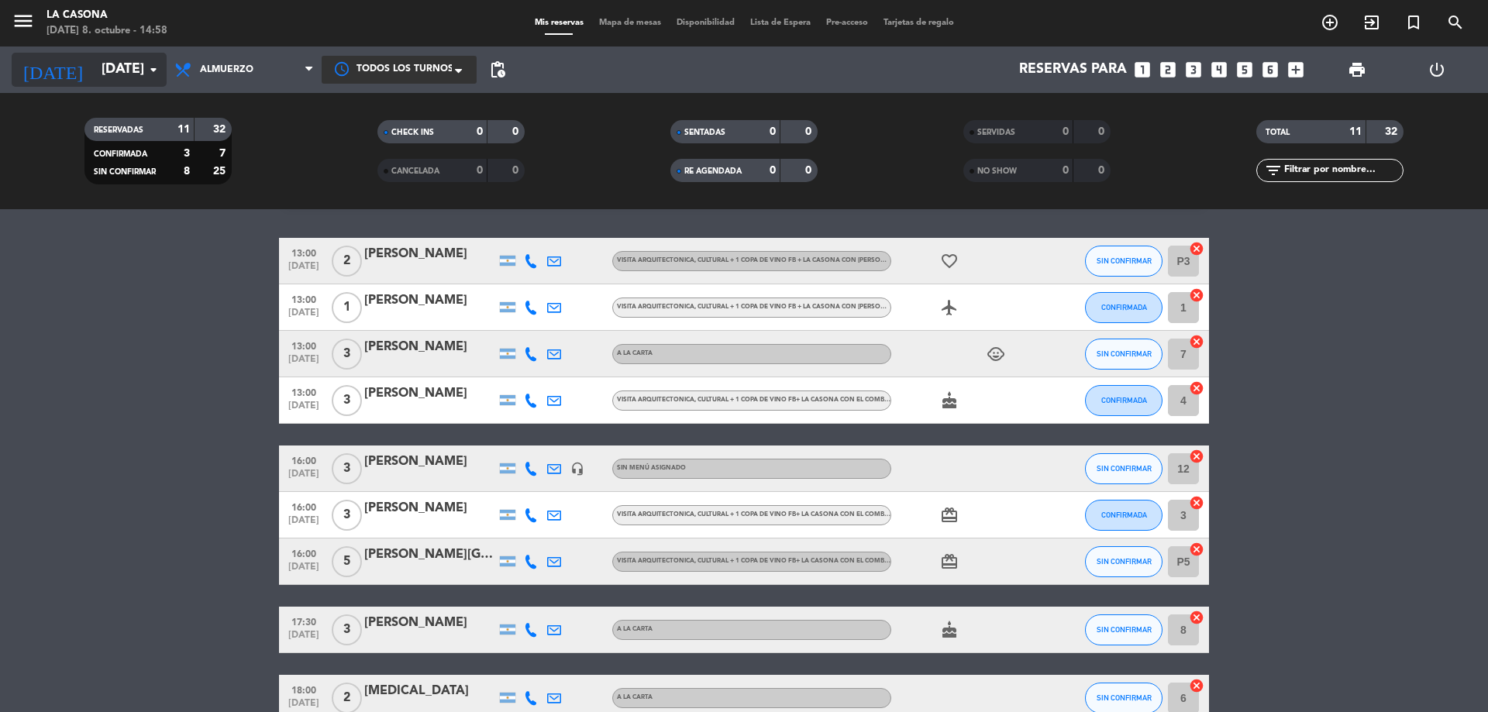
click at [102, 69] on input "[DATE]" at bounding box center [184, 69] width 180 height 31
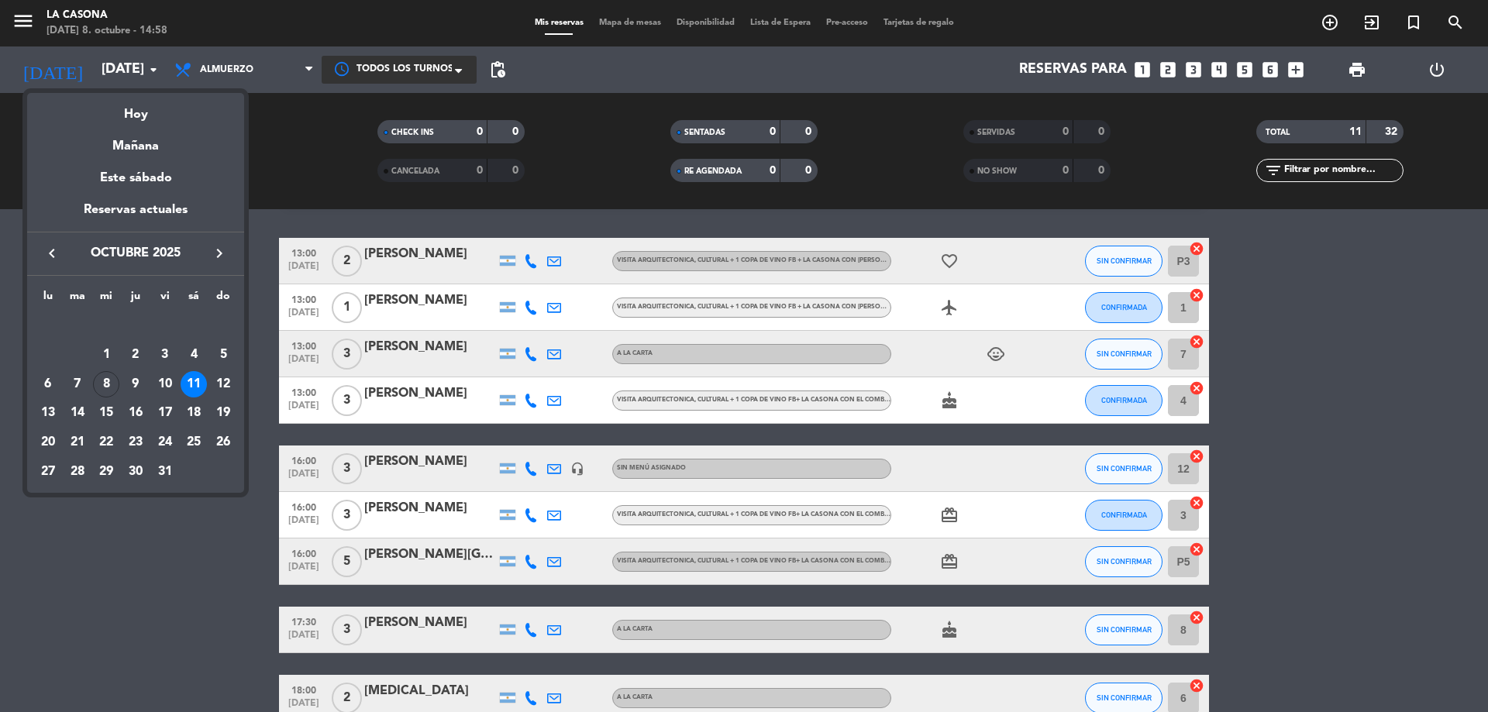
click at [148, 567] on div at bounding box center [744, 356] width 1488 height 712
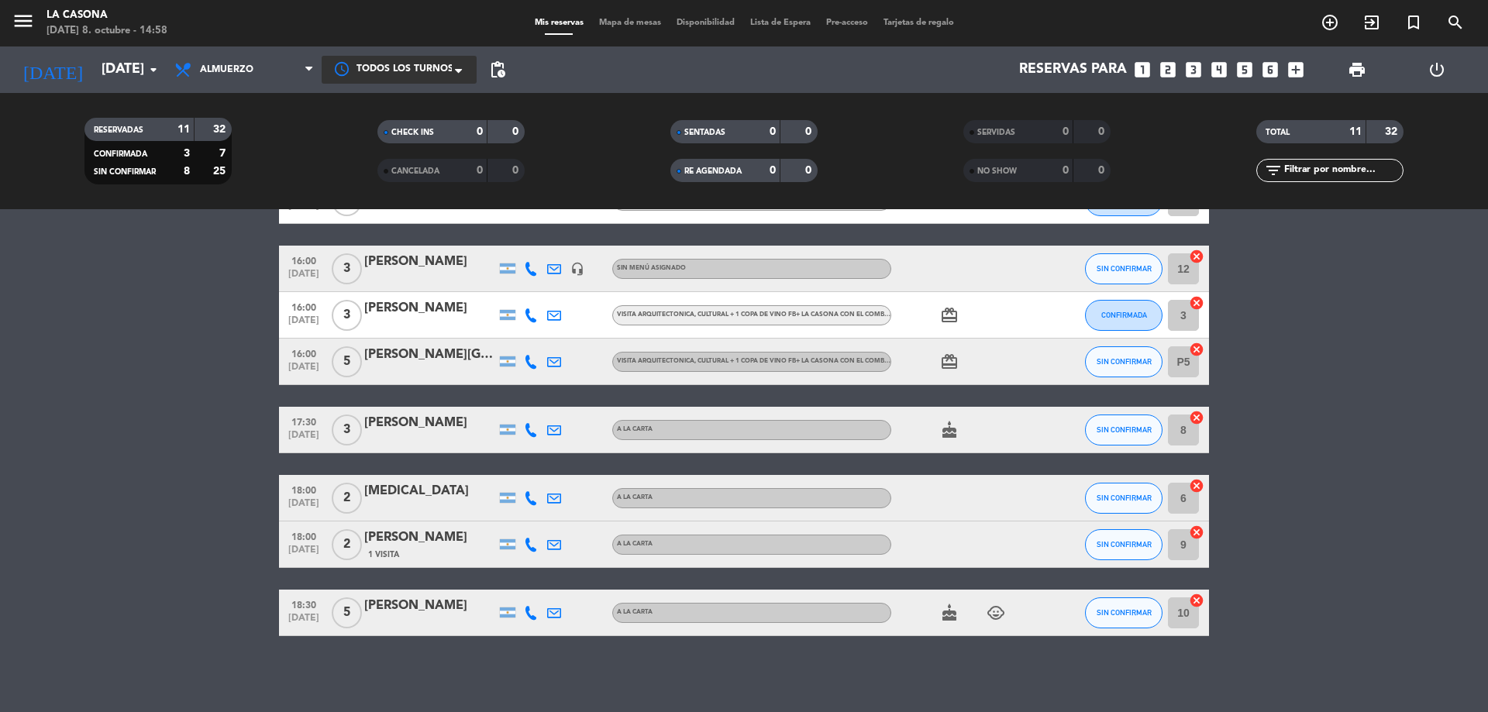
scroll to position [244, 0]
